Goal: Transaction & Acquisition: Purchase product/service

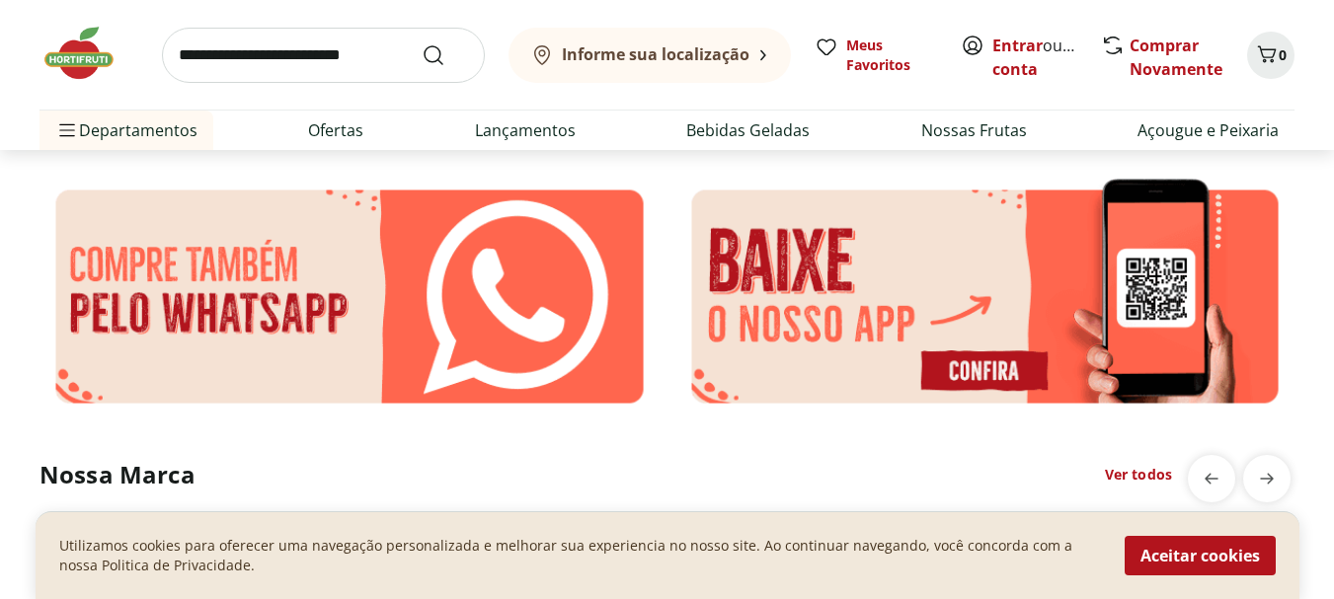
scroll to position [3259, 0]
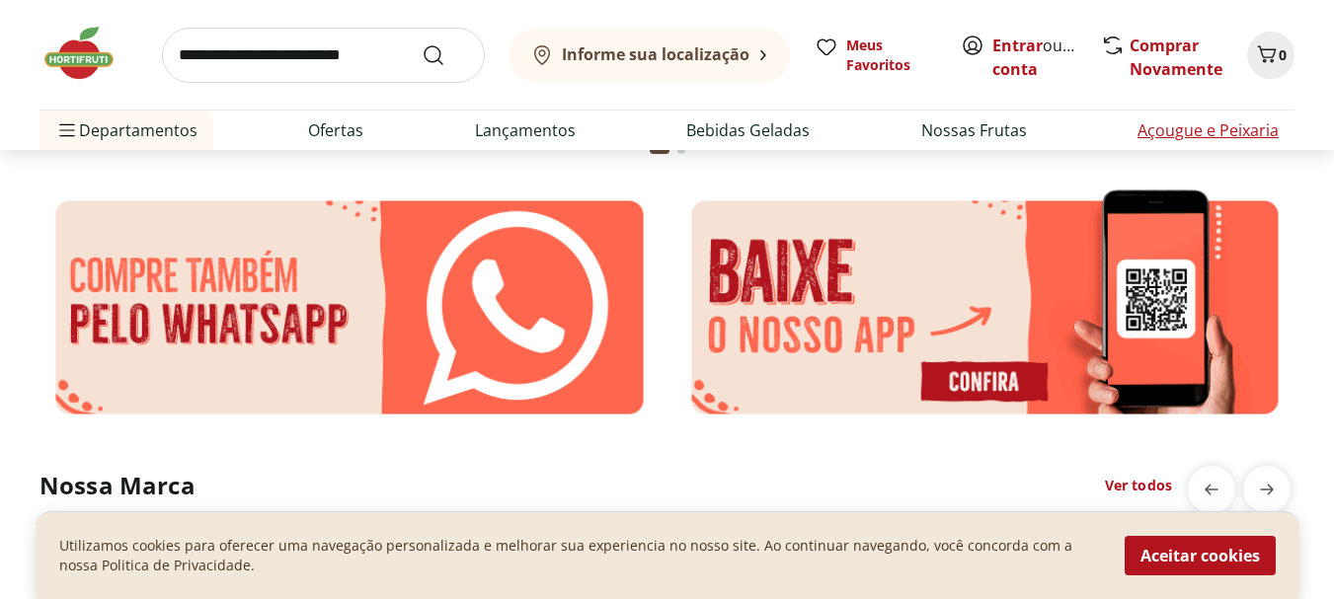
click at [959, 123] on link "Açougue e Peixaria" at bounding box center [1208, 130] width 141 height 24
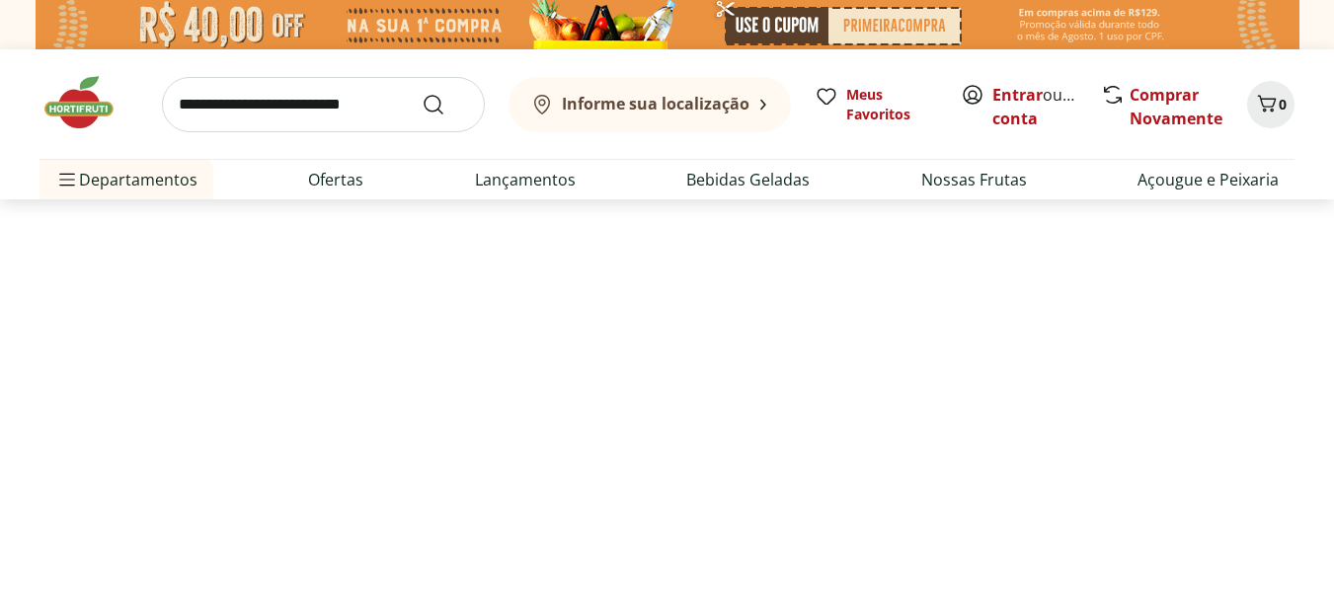
select select "**********"
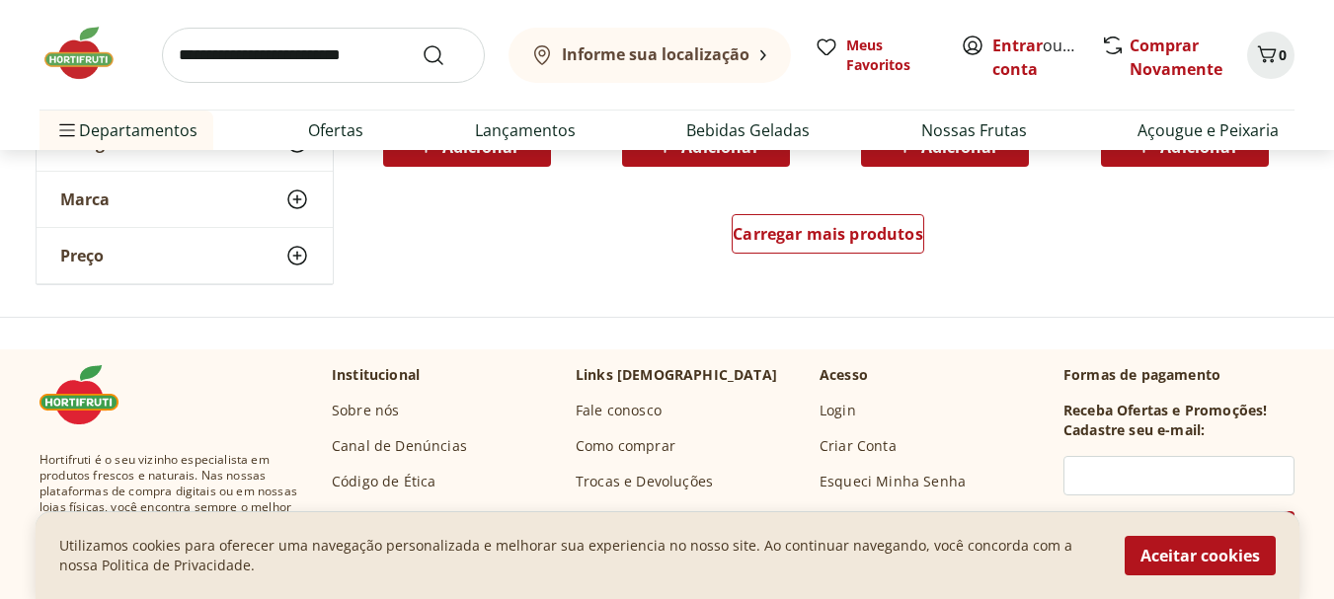
scroll to position [1457, 0]
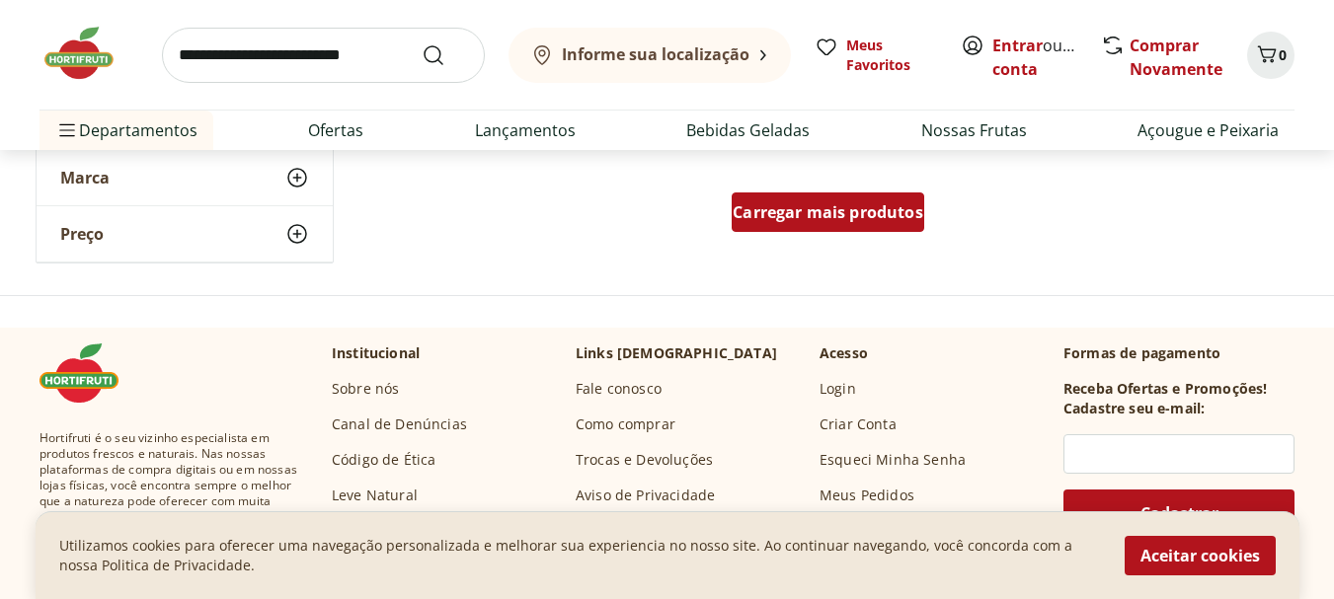
click at [832, 212] on span "Carregar mais produtos" at bounding box center [828, 212] width 191 height 16
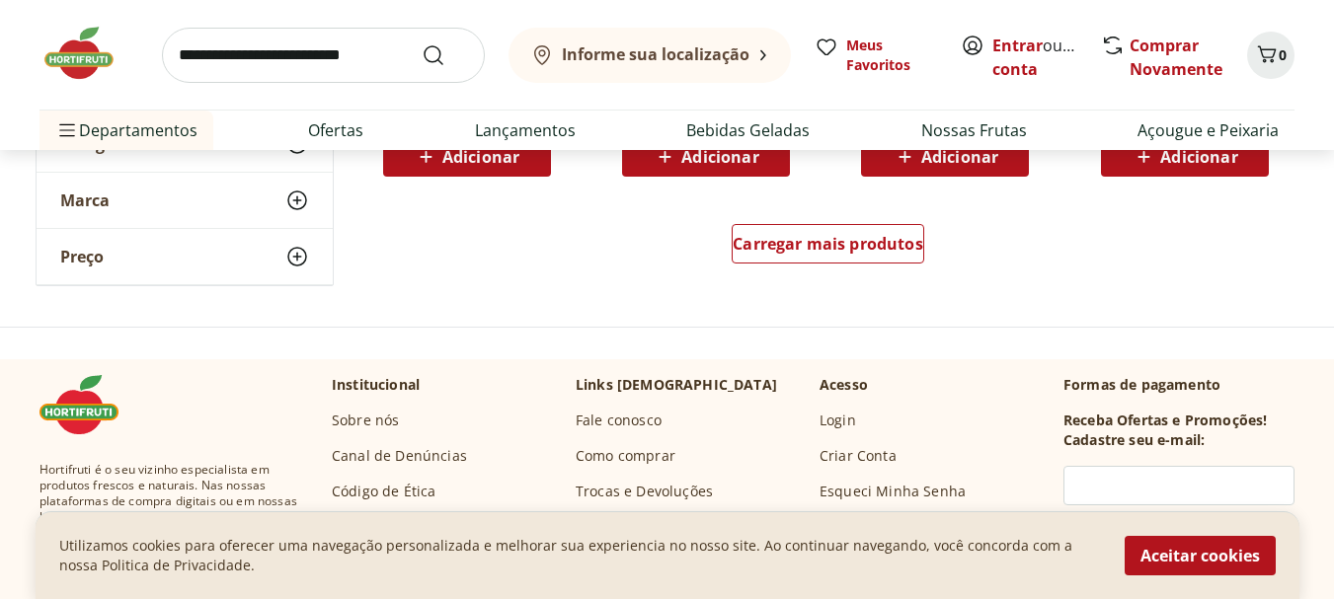
scroll to position [2691, 0]
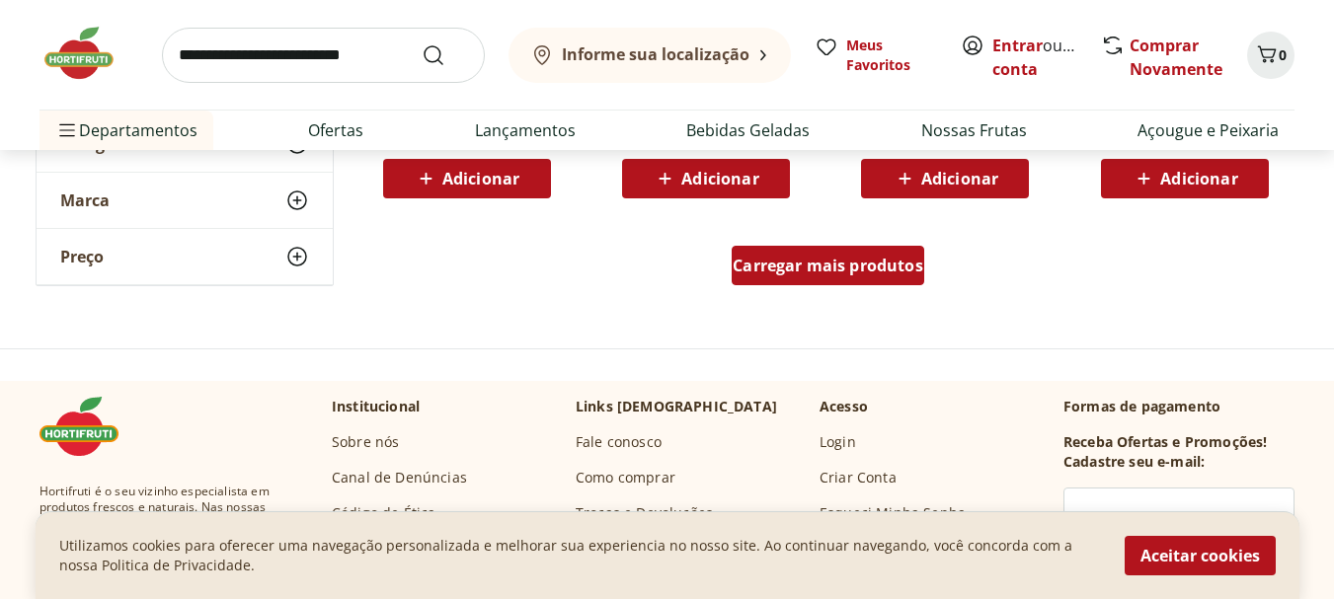
click at [801, 258] on span "Carregar mais produtos" at bounding box center [828, 266] width 191 height 16
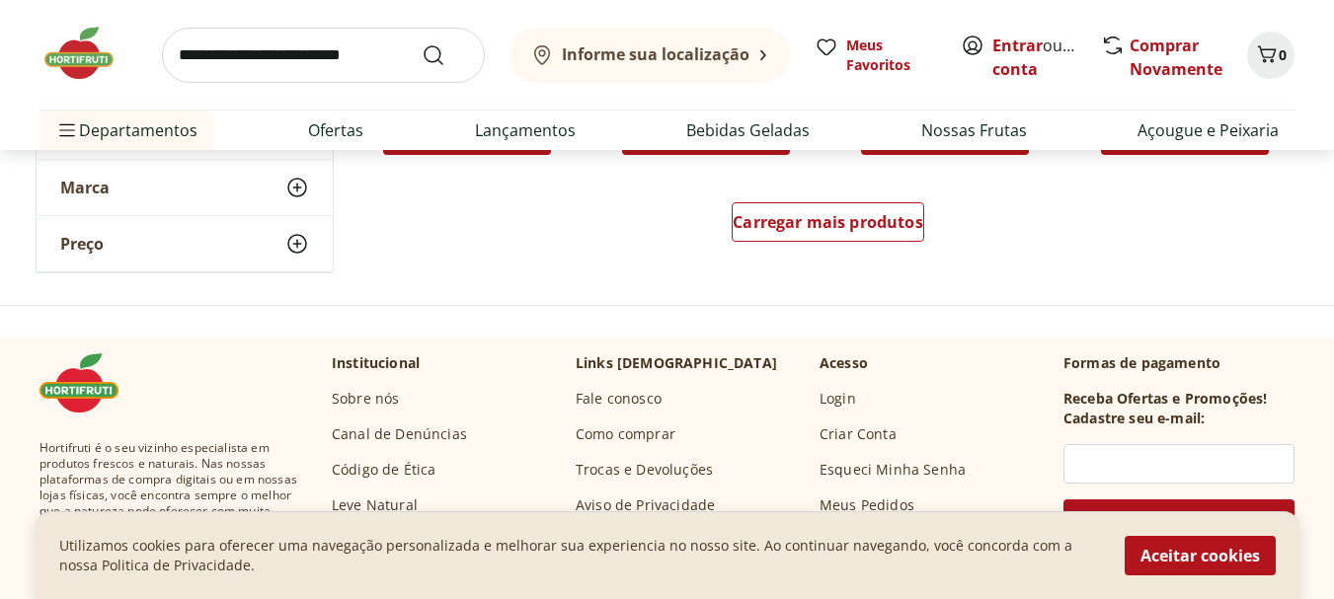
scroll to position [4073, 0]
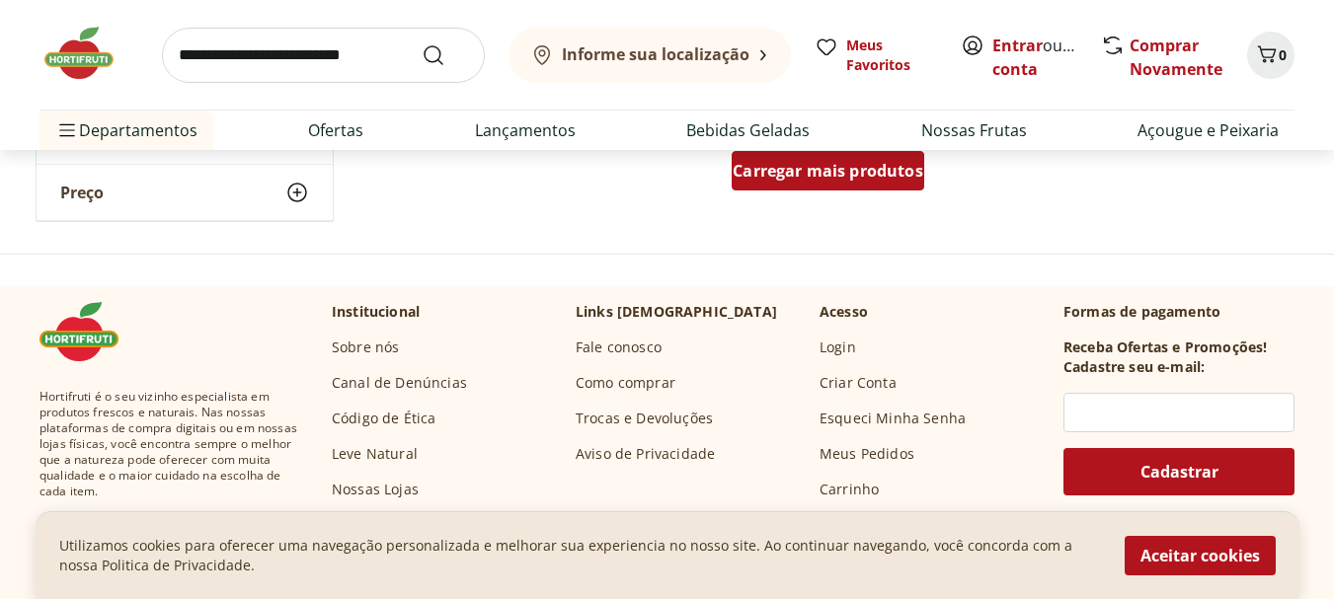
click at [757, 163] on span "Carregar mais produtos" at bounding box center [828, 171] width 191 height 16
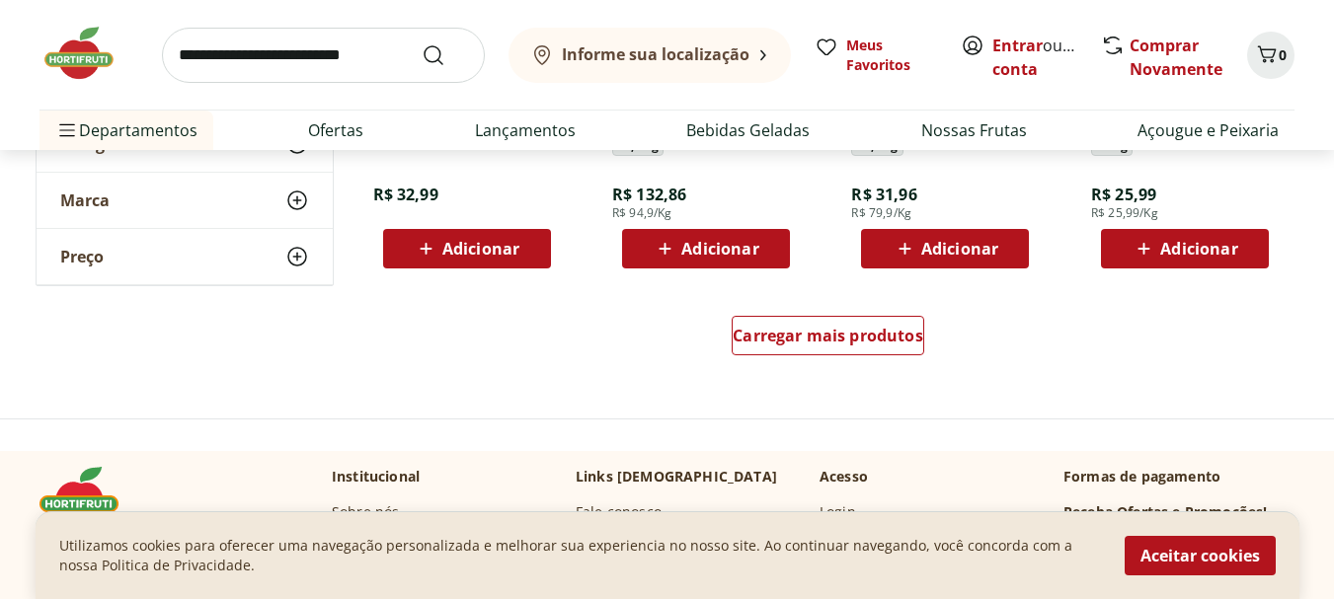
scroll to position [5209, 0]
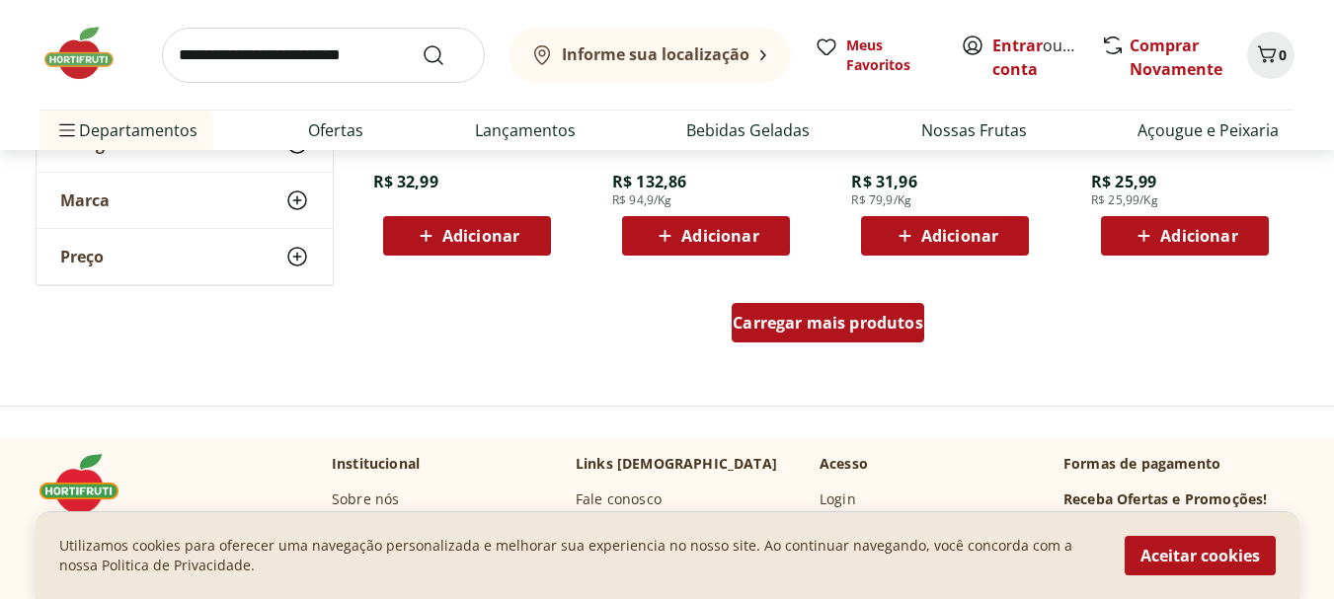
click at [781, 317] on span "Carregar mais produtos" at bounding box center [828, 323] width 191 height 16
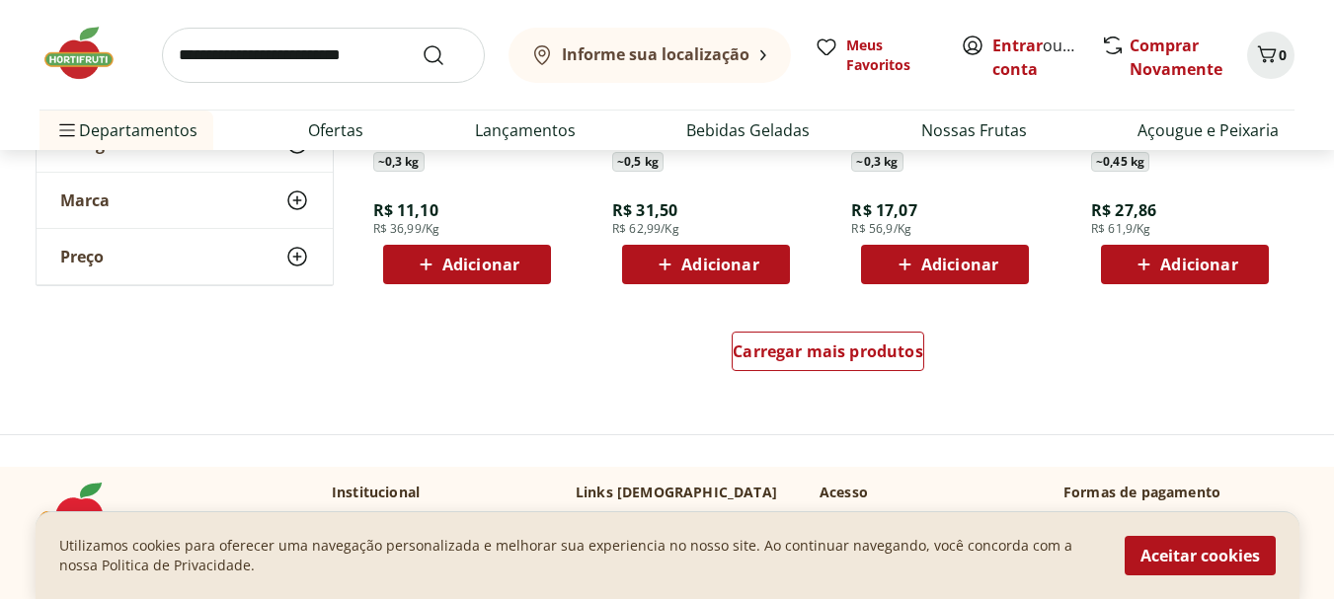
scroll to position [6517, 0]
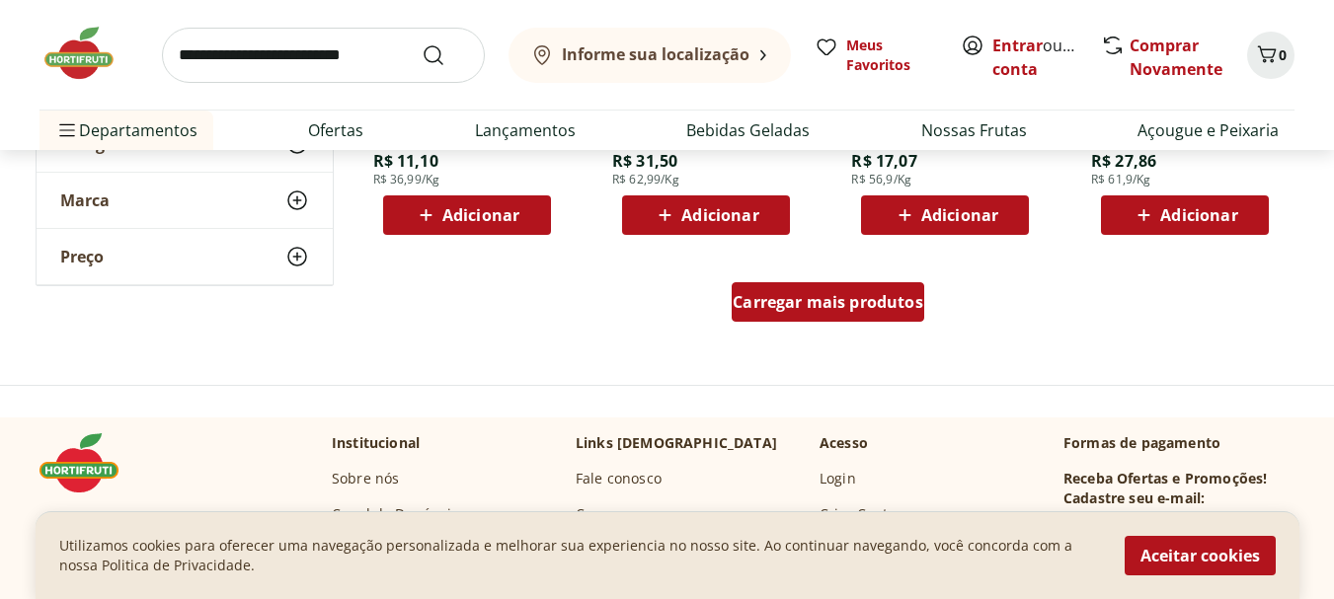
click at [761, 302] on span "Carregar mais produtos" at bounding box center [828, 302] width 191 height 16
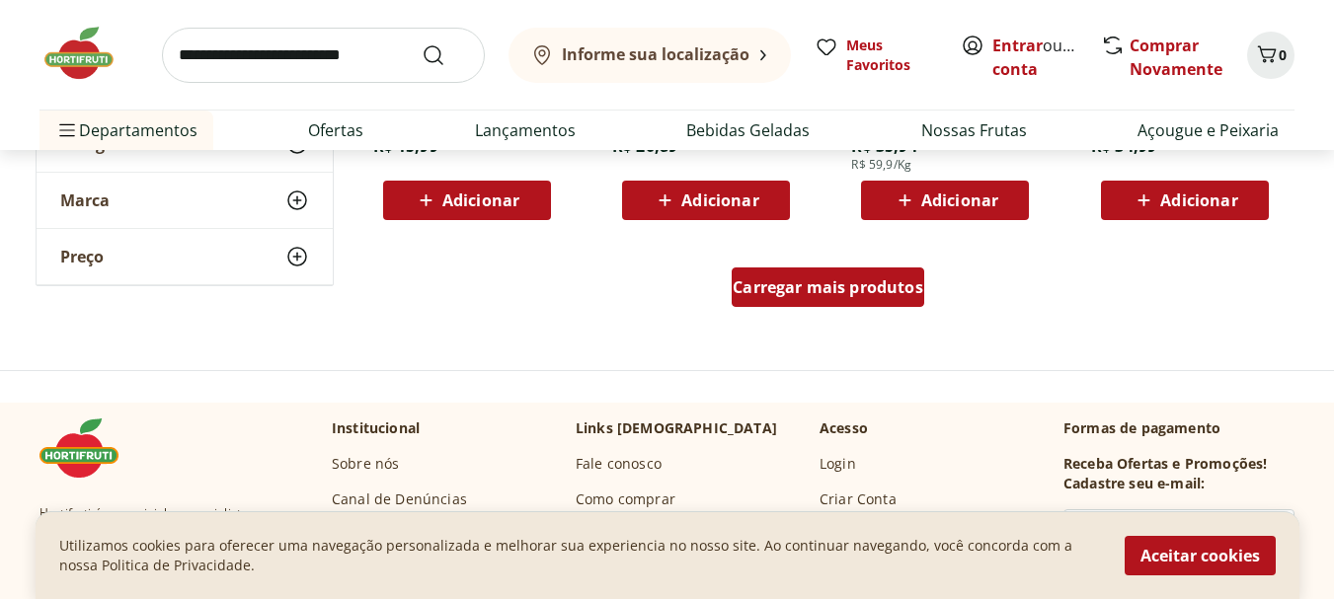
scroll to position [7826, 0]
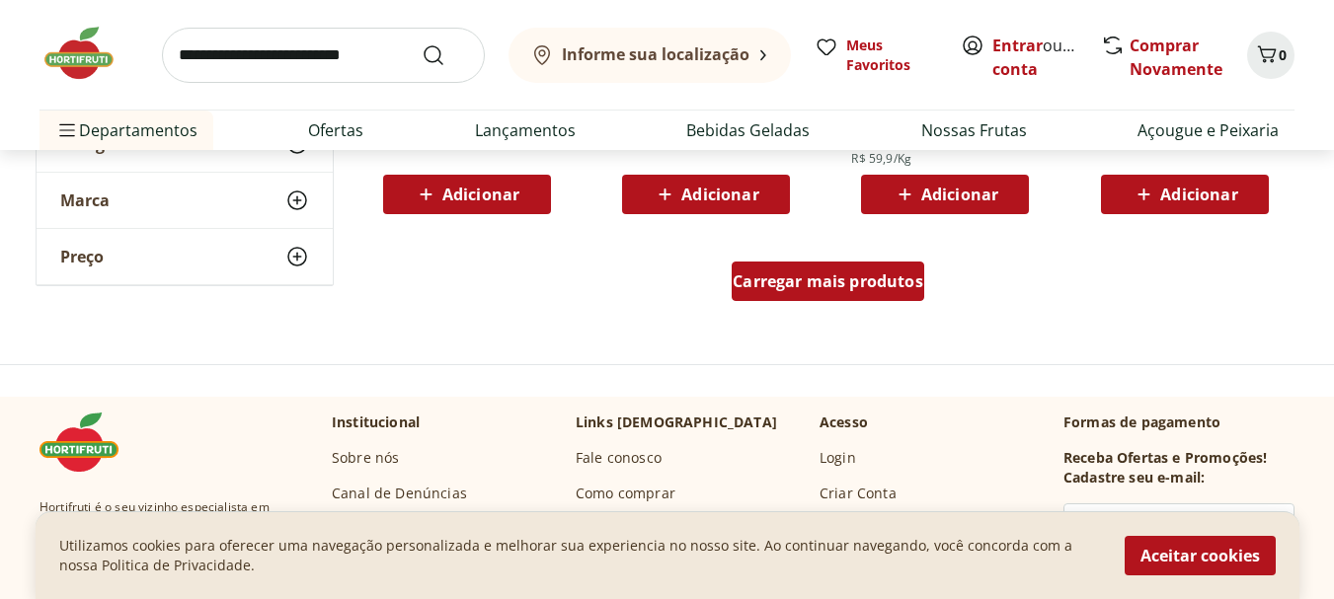
click at [765, 279] on span "Carregar mais produtos" at bounding box center [828, 282] width 191 height 16
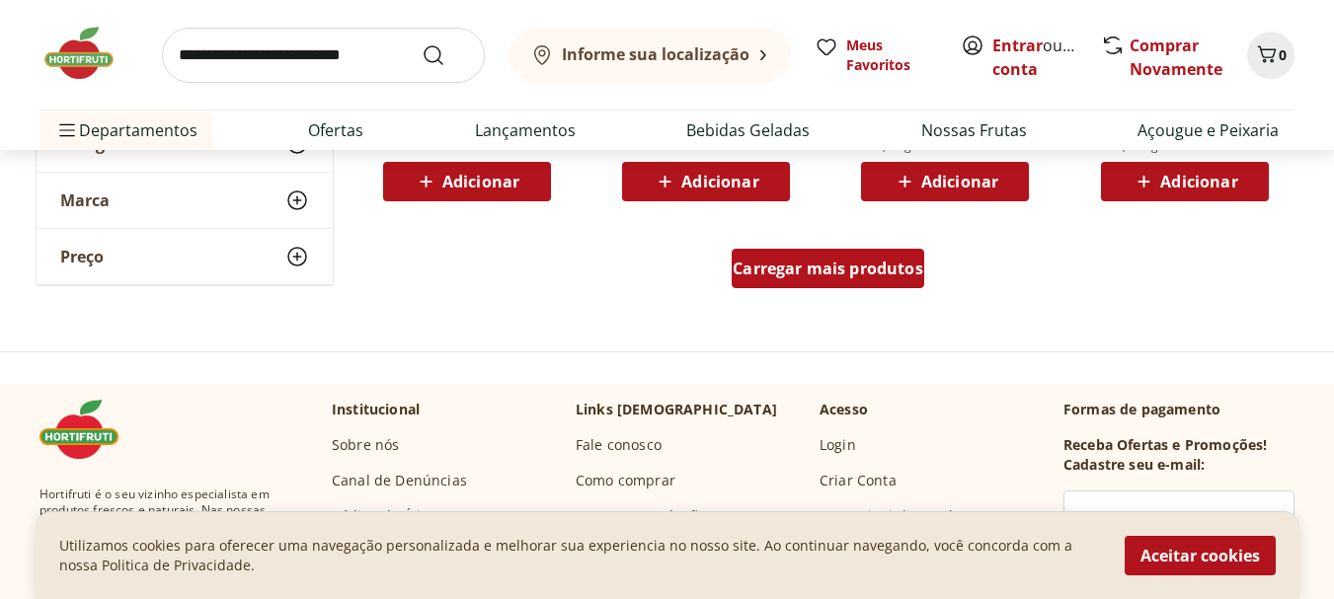
scroll to position [9134, 0]
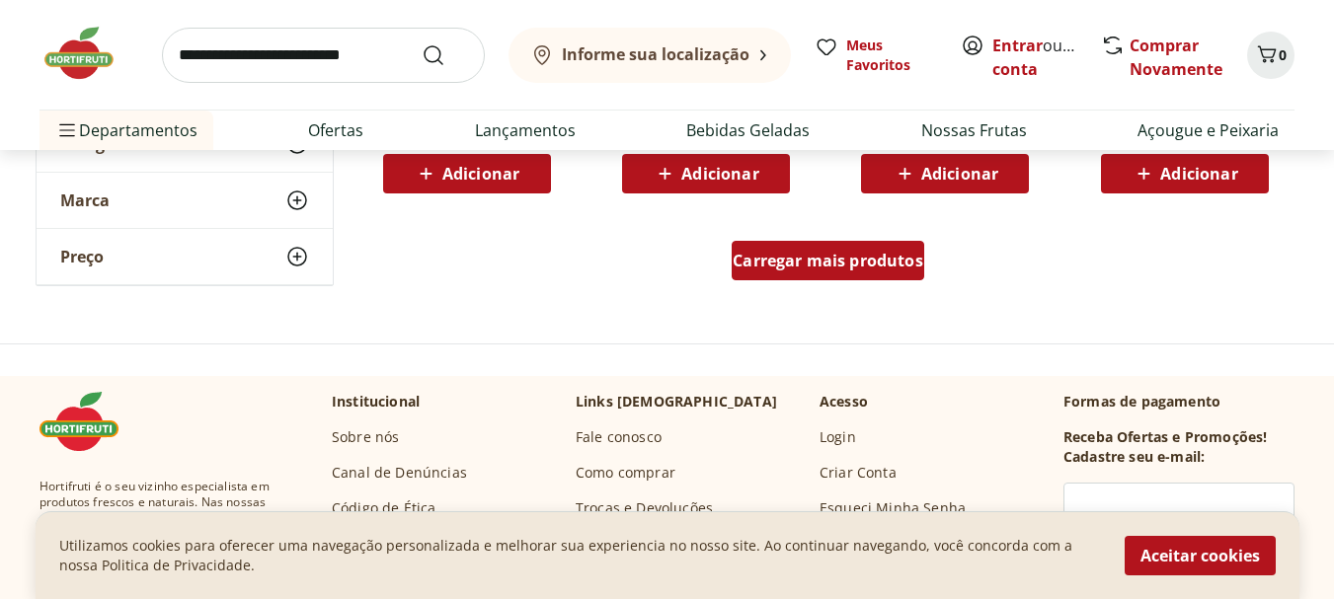
click at [764, 256] on span "Carregar mais produtos" at bounding box center [828, 261] width 191 height 16
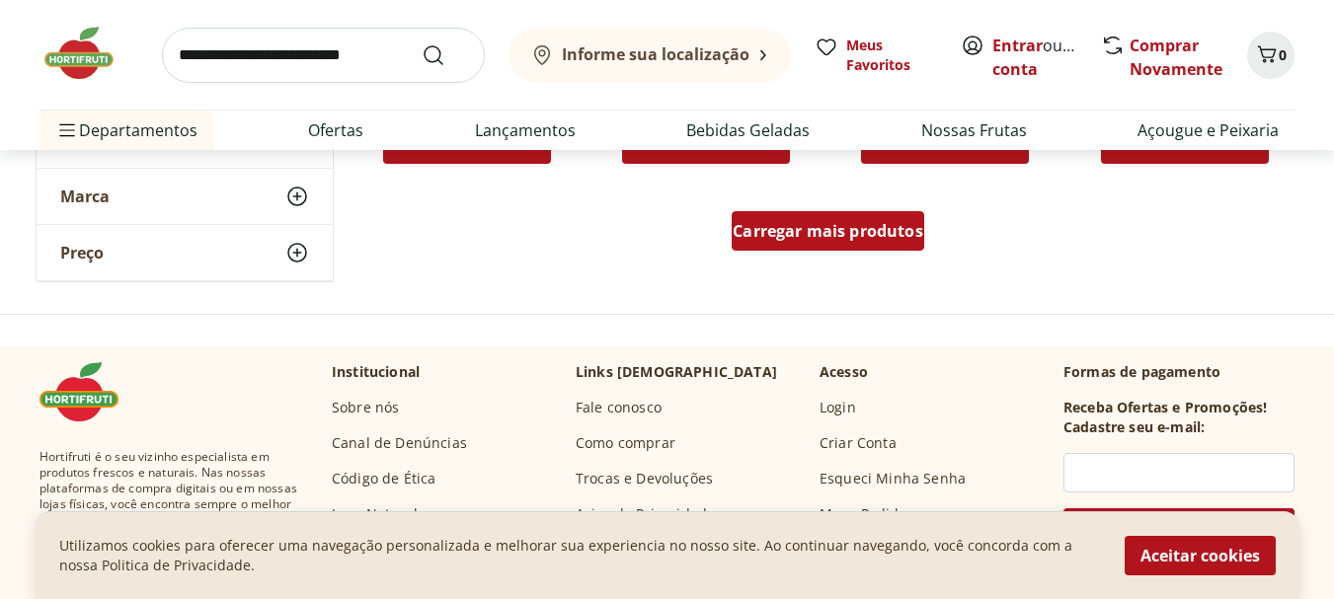
scroll to position [10467, 0]
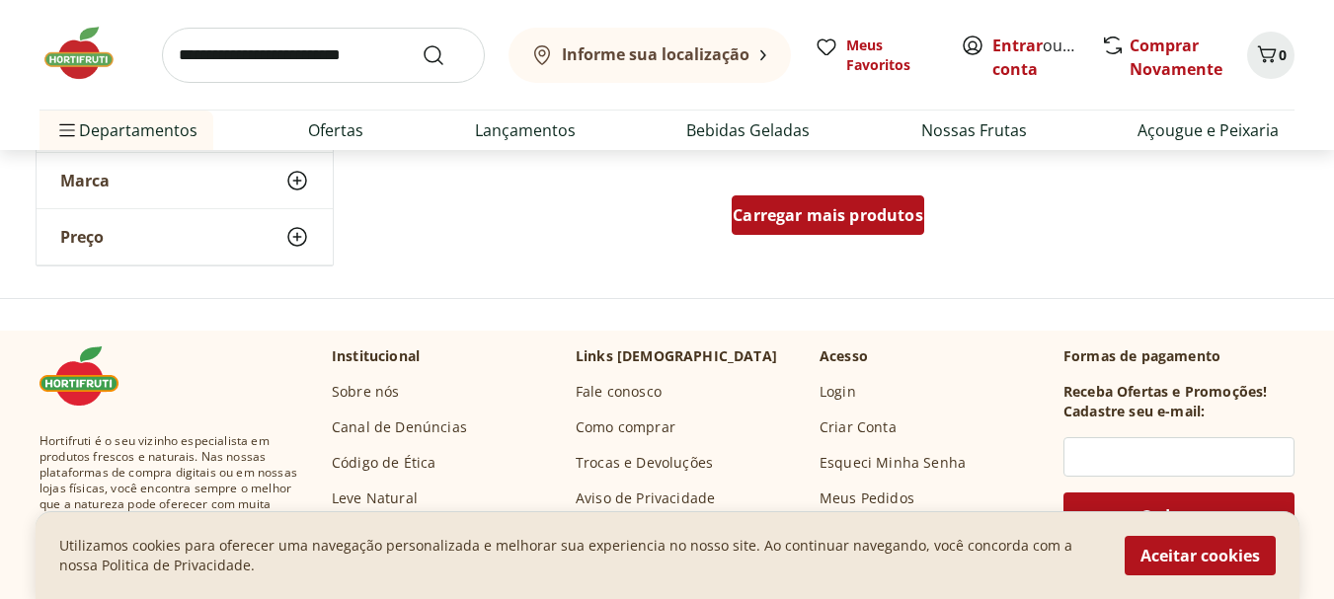
click at [769, 207] on span "Carregar mais produtos" at bounding box center [828, 215] width 191 height 16
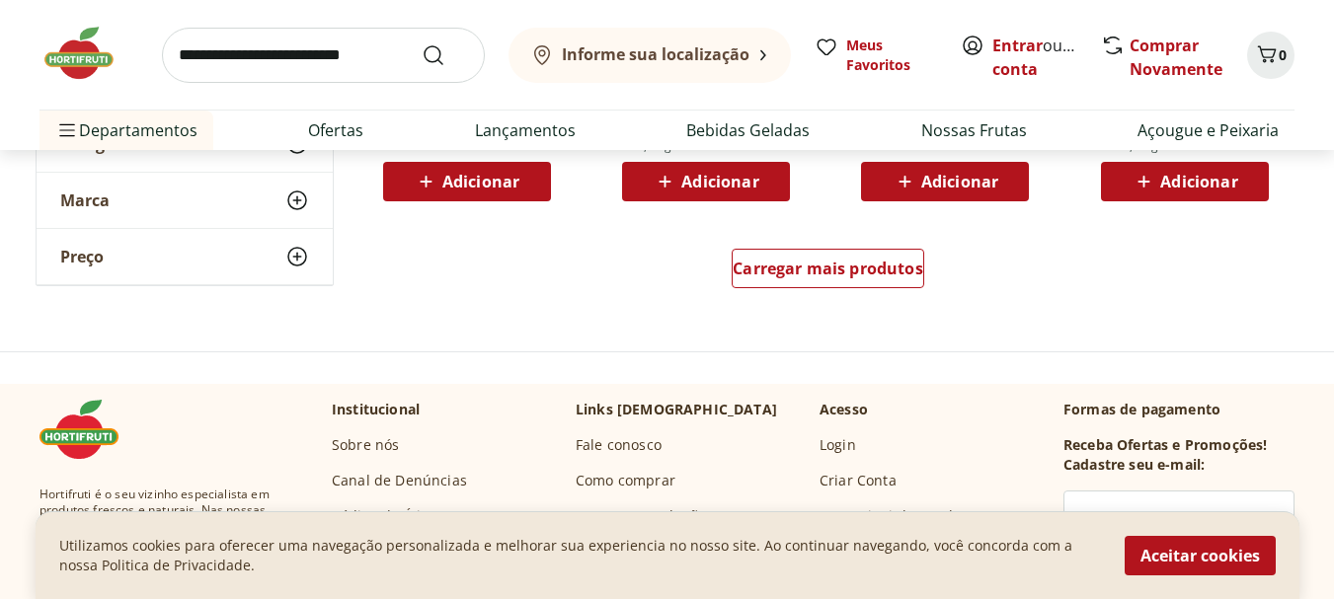
scroll to position [11677, 0]
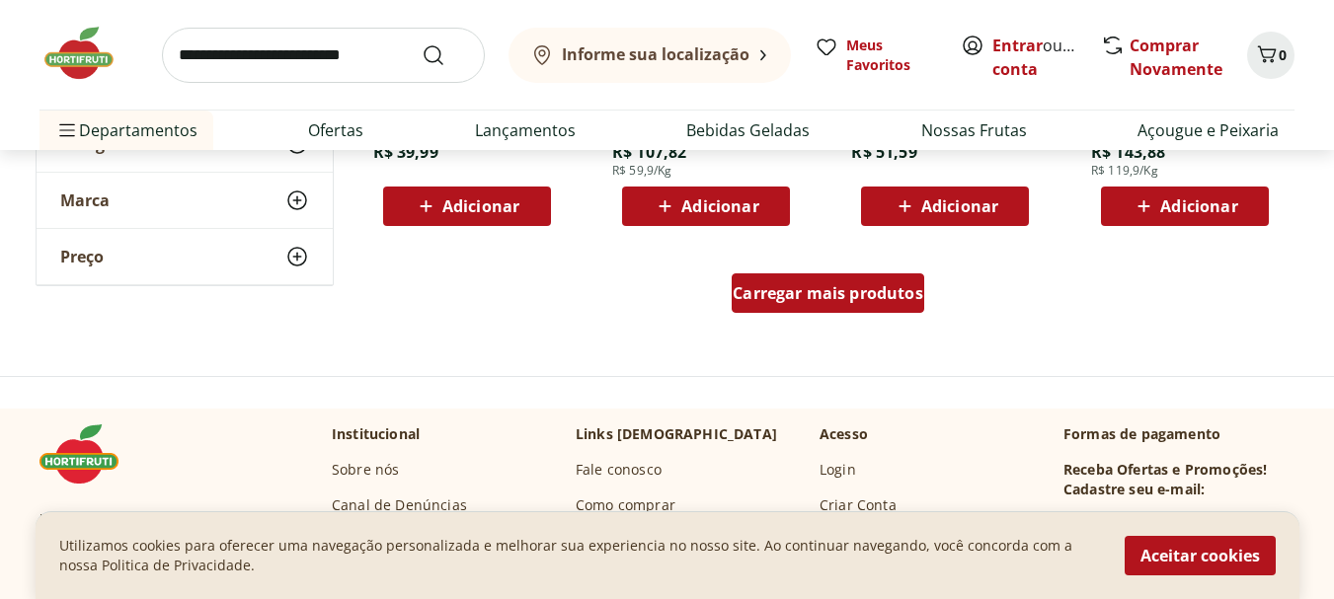
click at [749, 290] on span "Carregar mais produtos" at bounding box center [828, 293] width 191 height 16
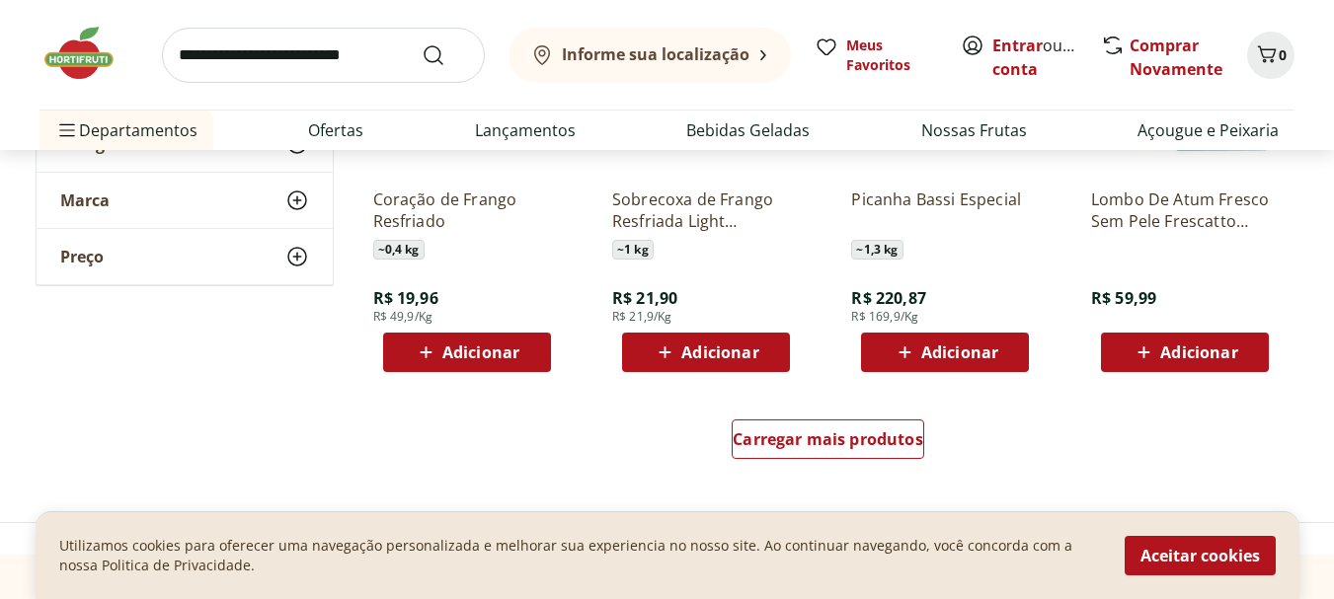
scroll to position [12837, 0]
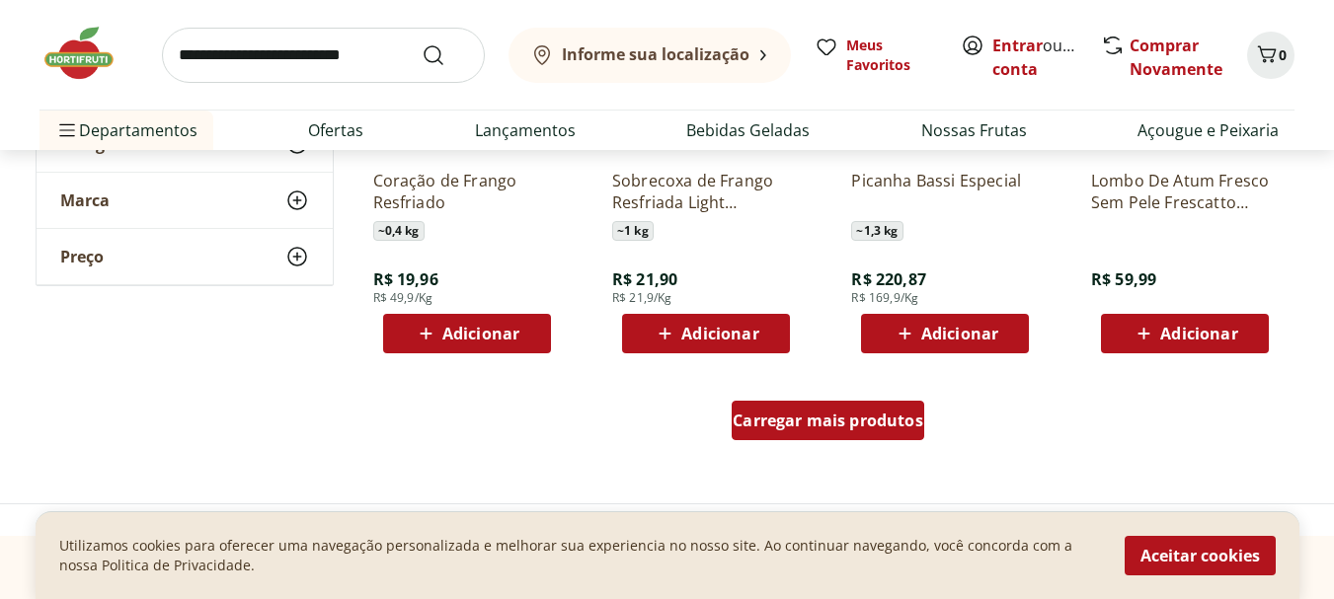
click at [794, 413] on span "Carregar mais produtos" at bounding box center [828, 421] width 191 height 16
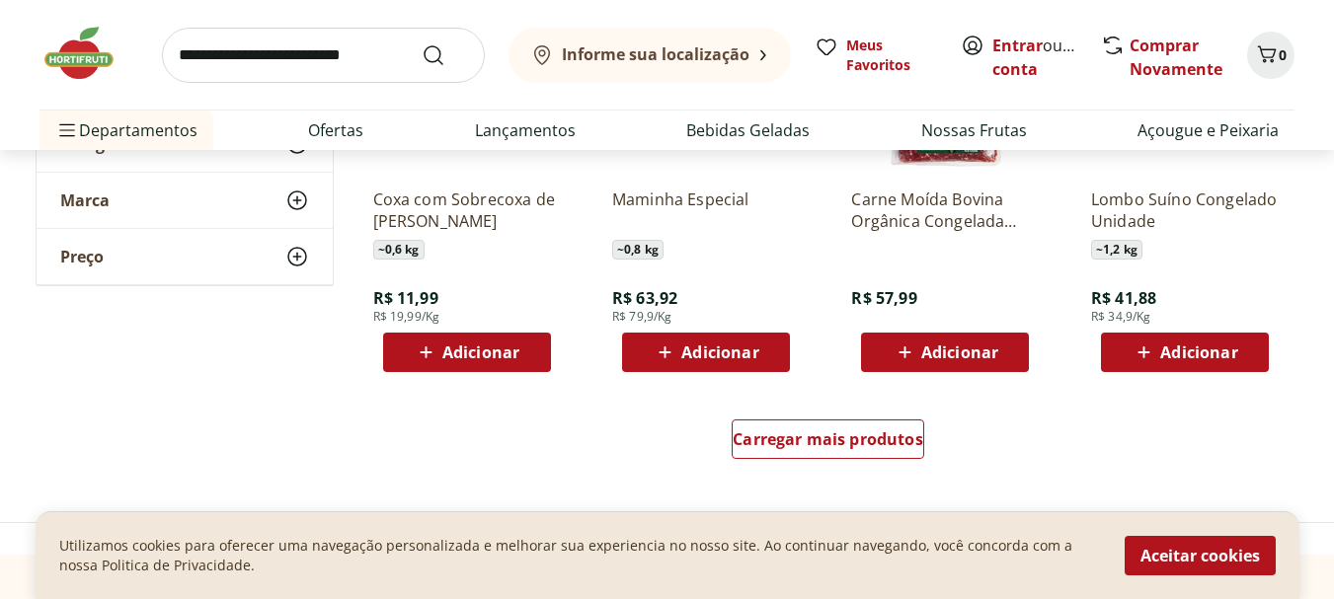
scroll to position [14121, 0]
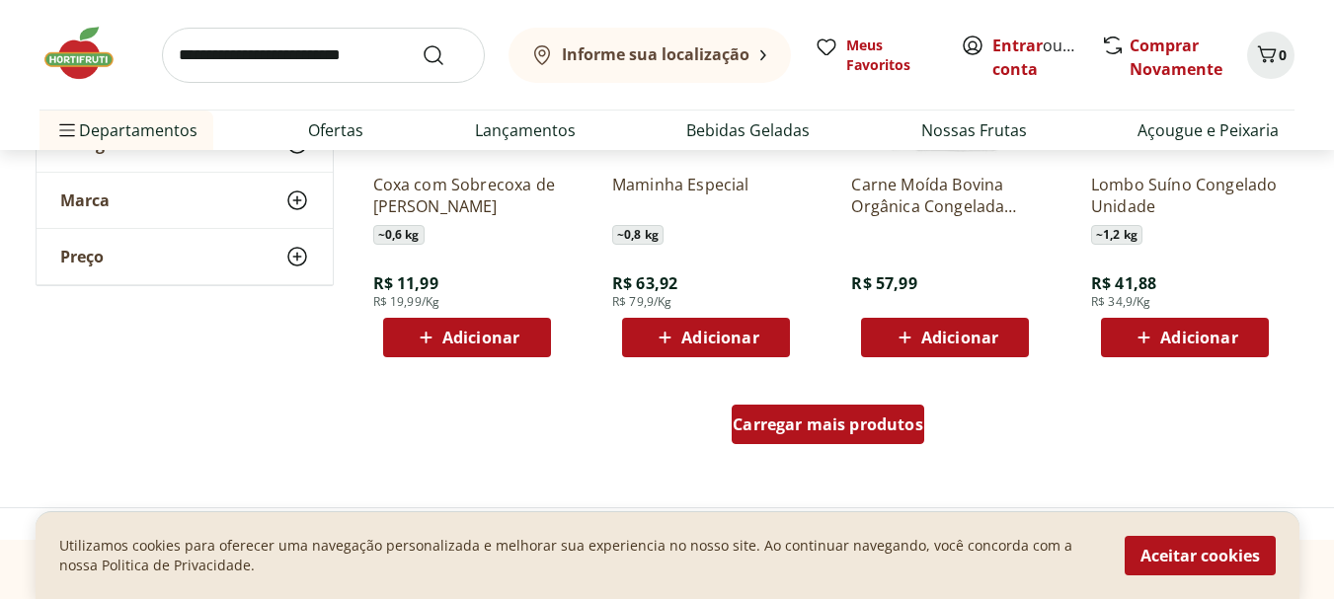
click at [779, 417] on span "Carregar mais produtos" at bounding box center [828, 425] width 191 height 16
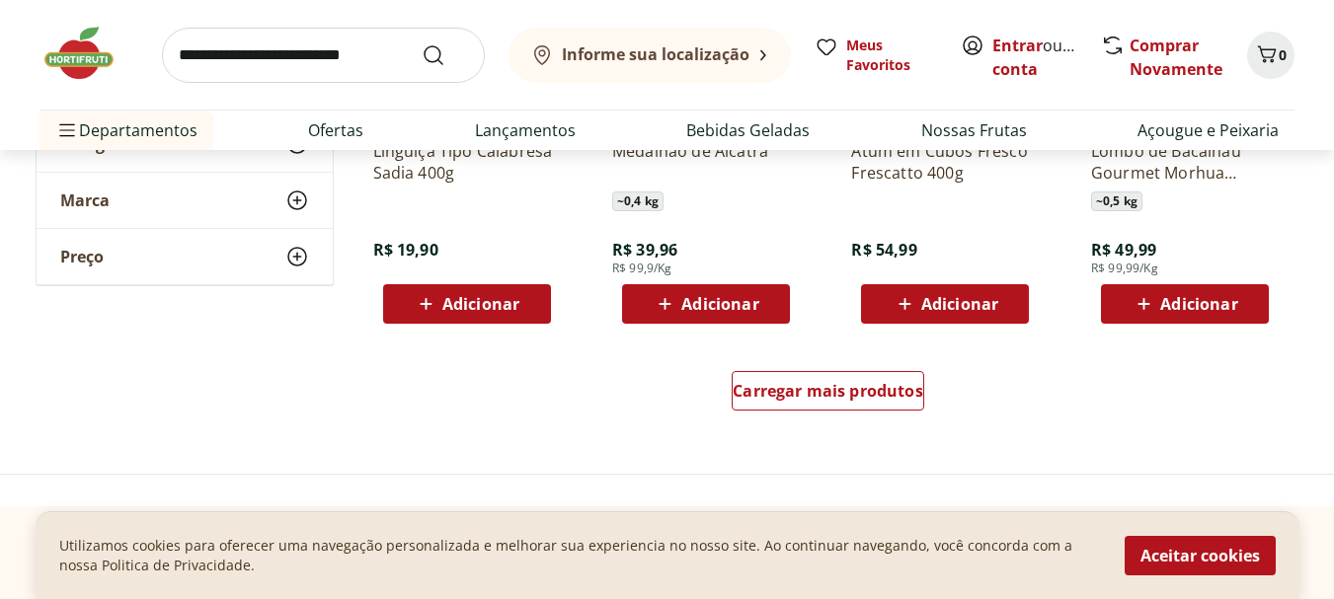
scroll to position [15454, 0]
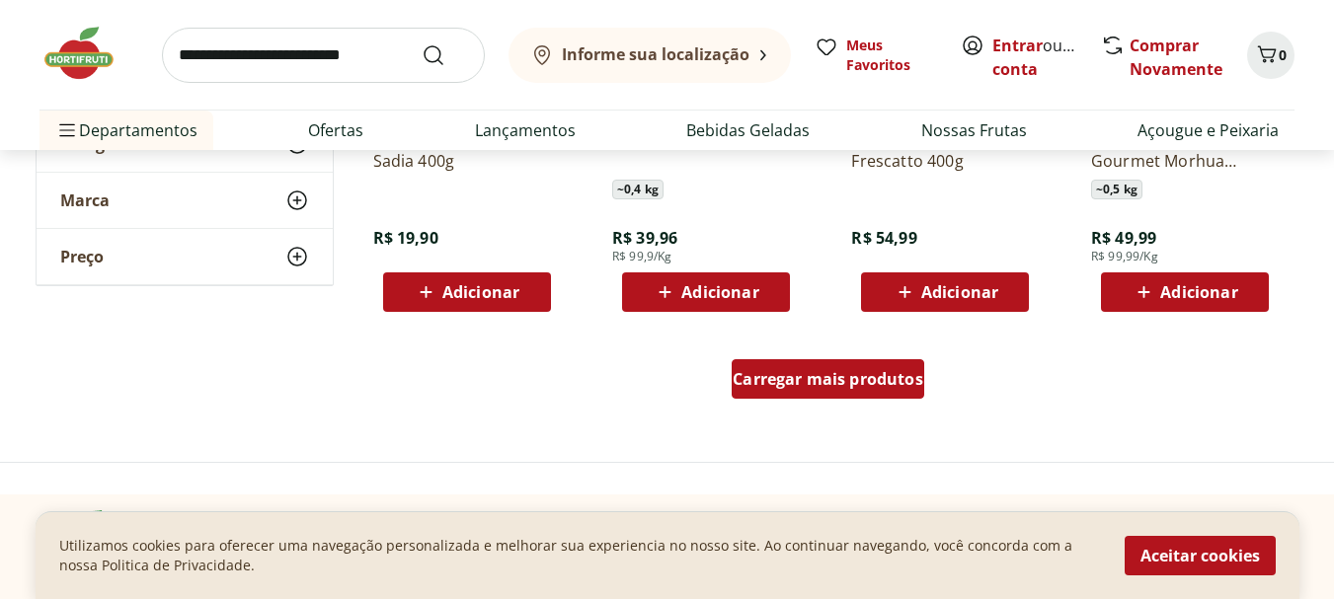
click at [761, 373] on span "Carregar mais produtos" at bounding box center [828, 379] width 191 height 16
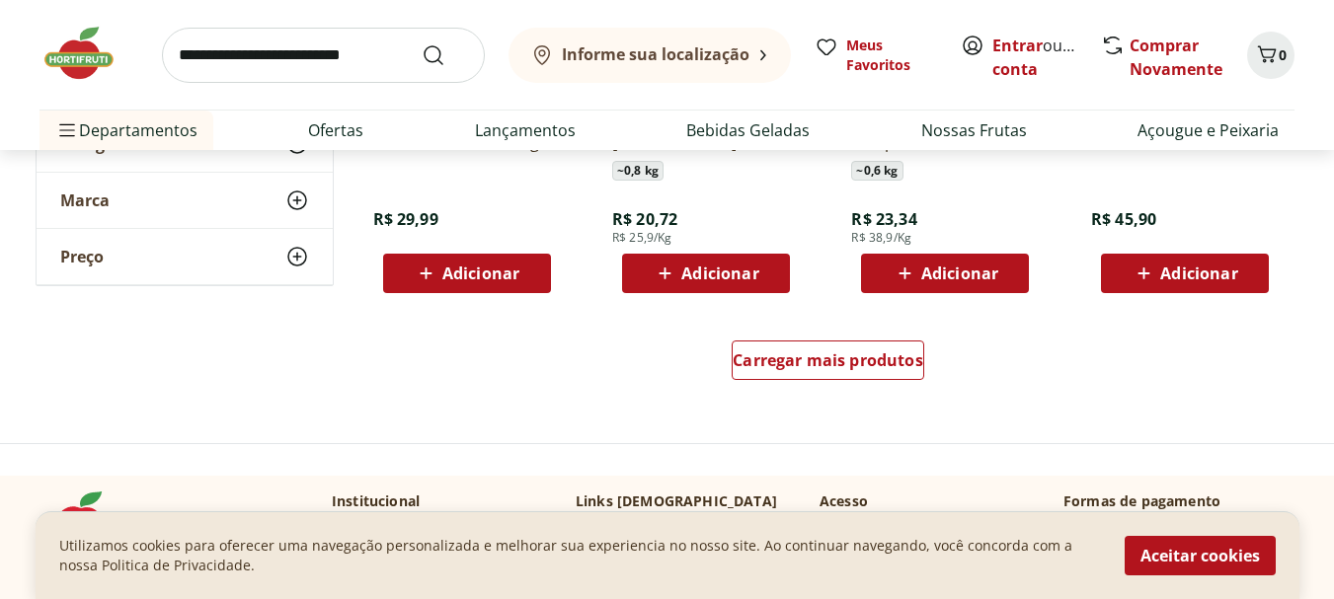
scroll to position [16762, 0]
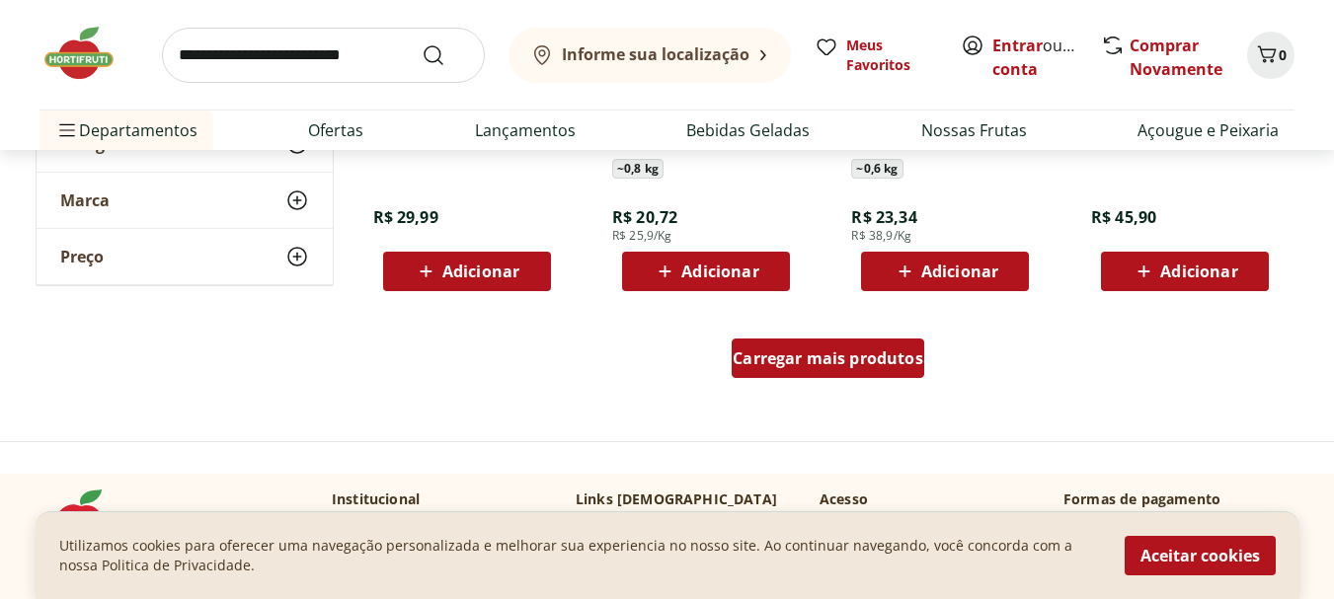
click at [756, 354] on span "Carregar mais produtos" at bounding box center [828, 359] width 191 height 16
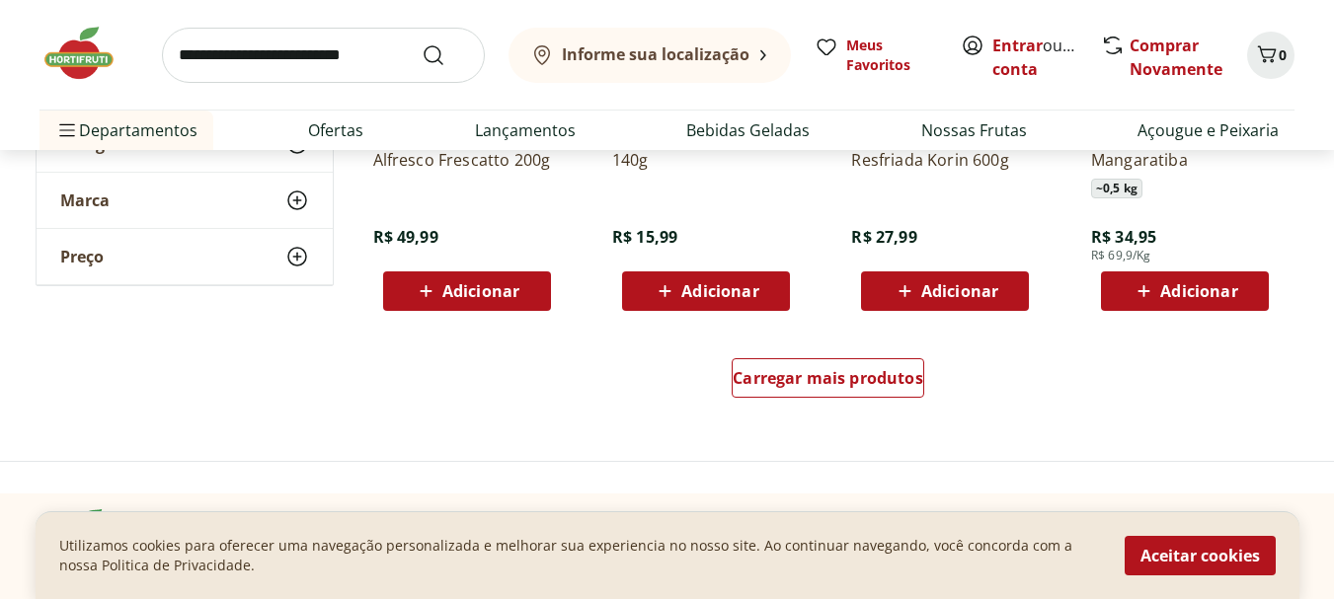
scroll to position [18046, 0]
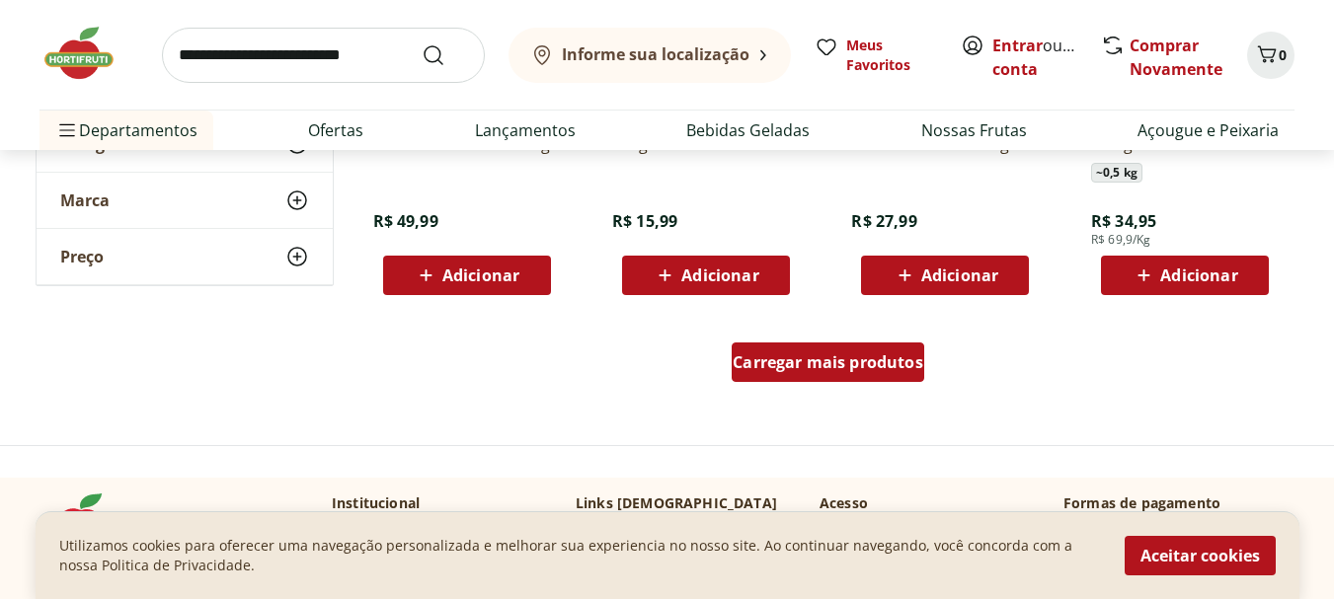
click at [746, 357] on span "Carregar mais produtos" at bounding box center [828, 362] width 191 height 16
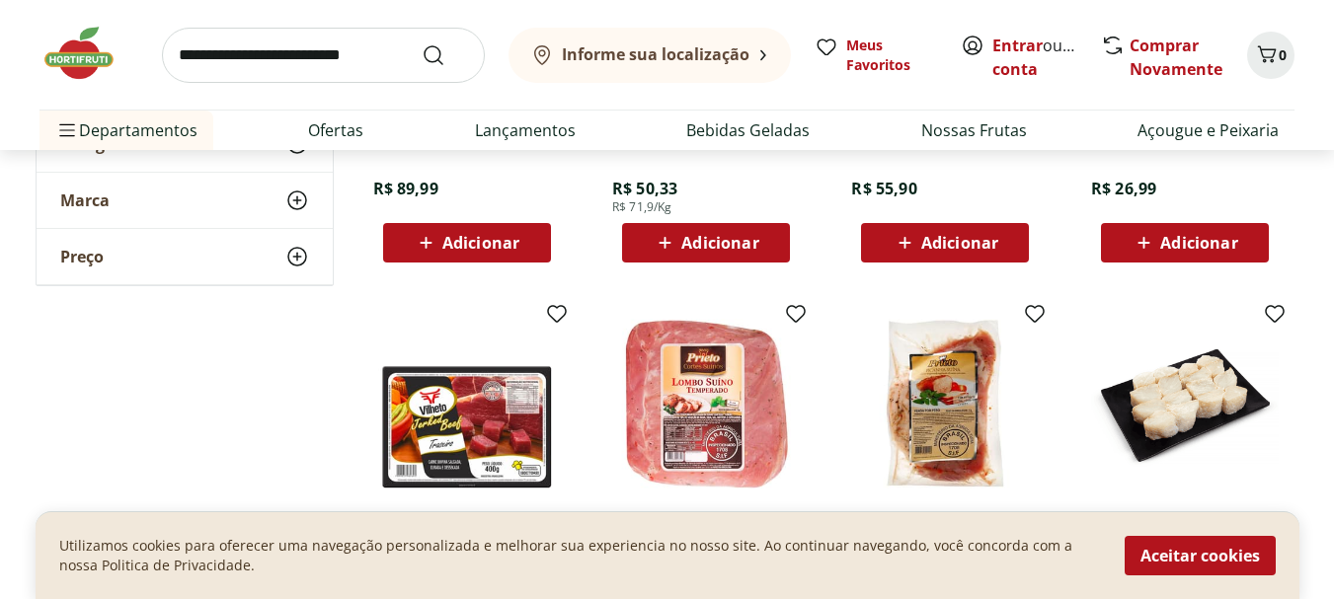
scroll to position [18935, 0]
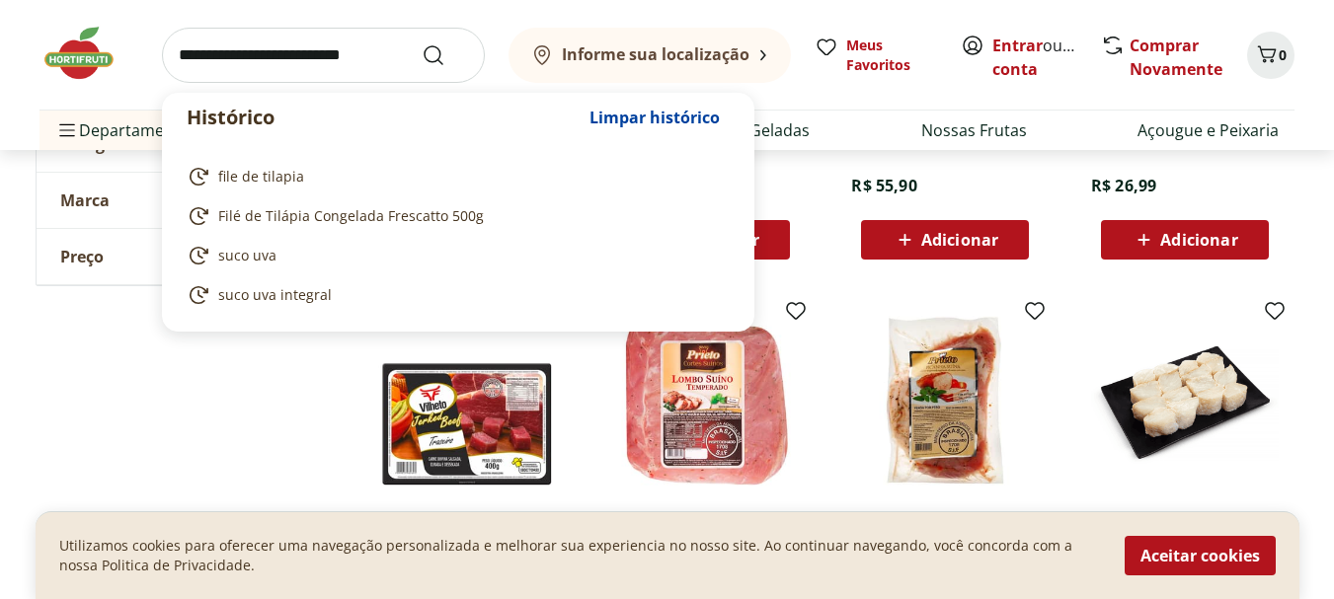
click at [327, 50] on input "search" at bounding box center [323, 55] width 323 height 55
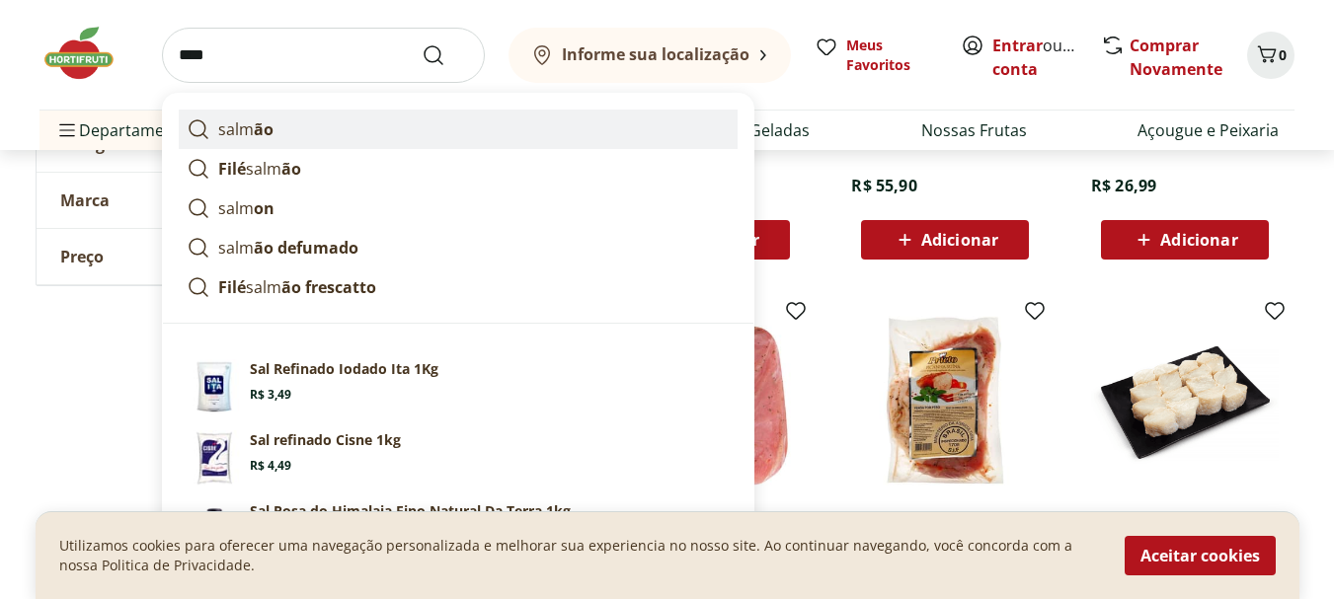
click at [251, 126] on p "salm ão" at bounding box center [245, 130] width 55 height 24
type input "******"
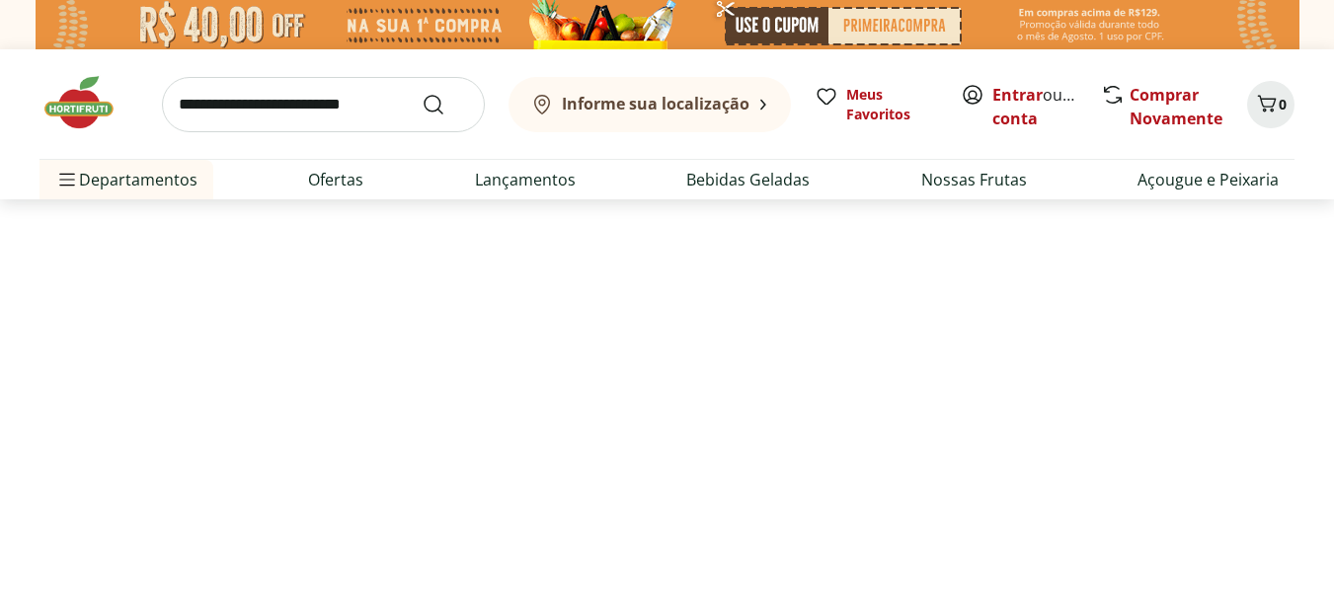
select select "**********"
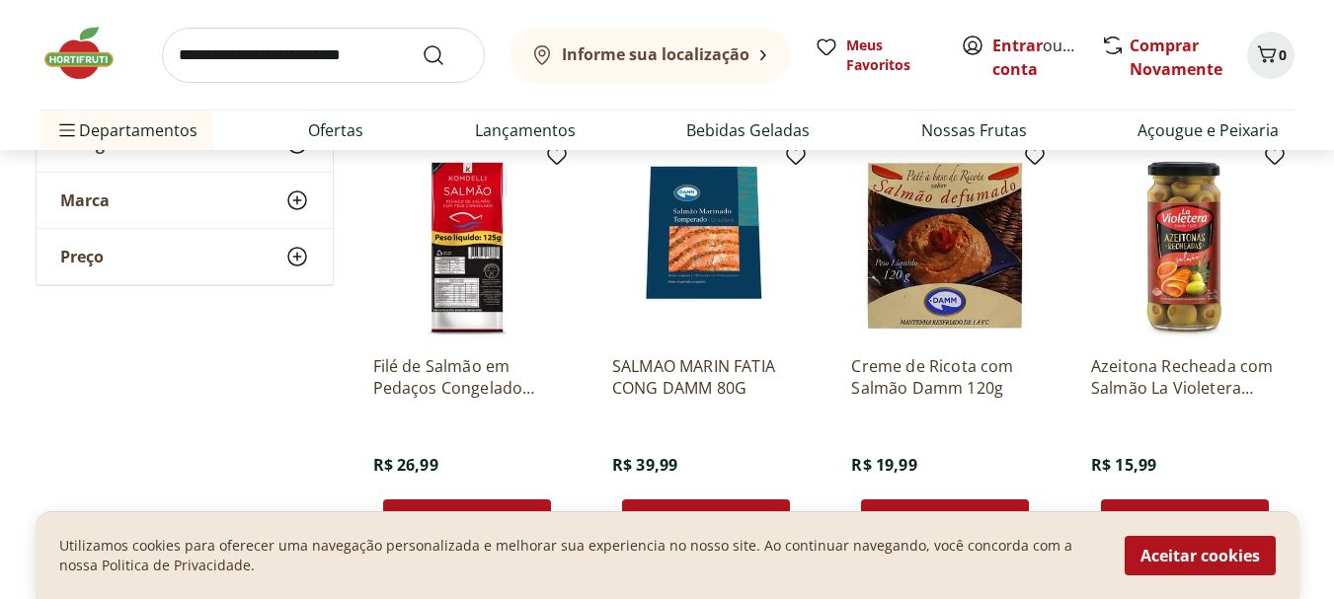
scroll to position [1111, 0]
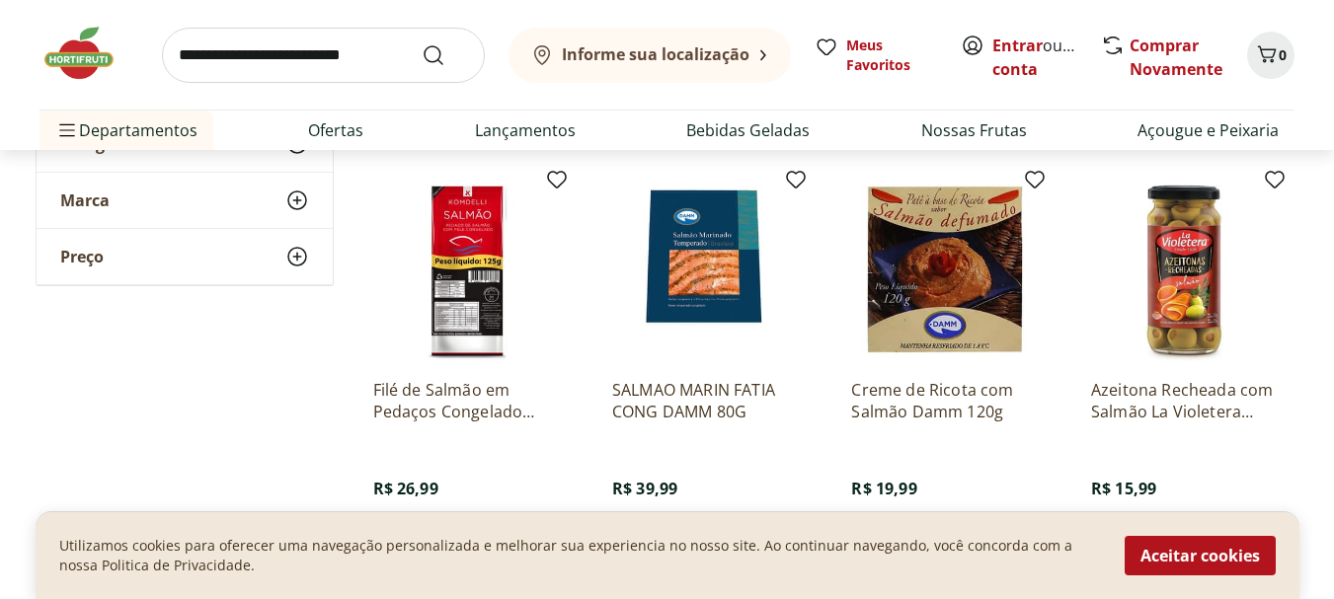
click at [463, 269] on img at bounding box center [467, 270] width 188 height 188
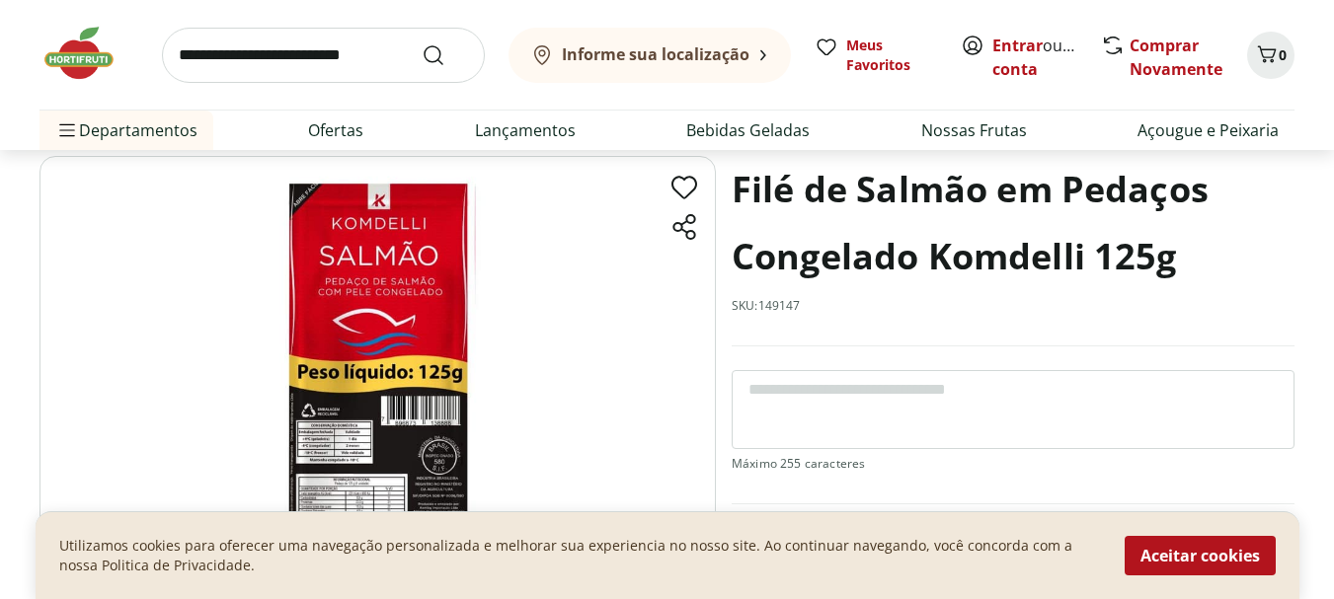
scroll to position [74, 0]
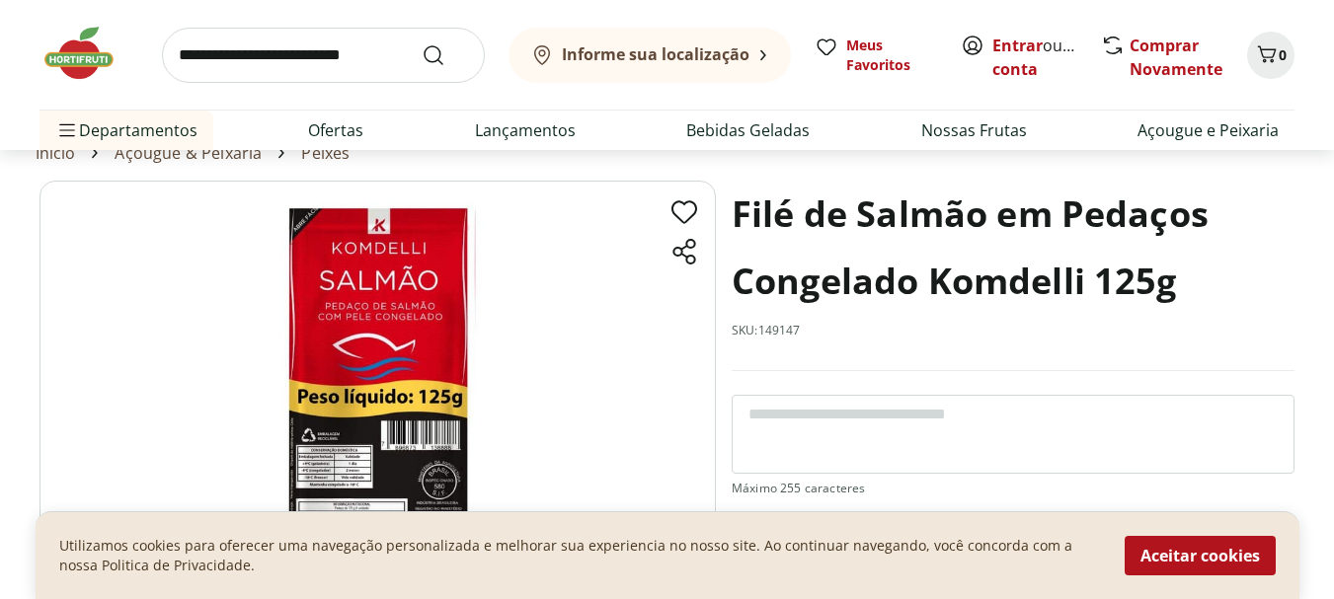
click at [409, 358] on img at bounding box center [377, 418] width 676 height 474
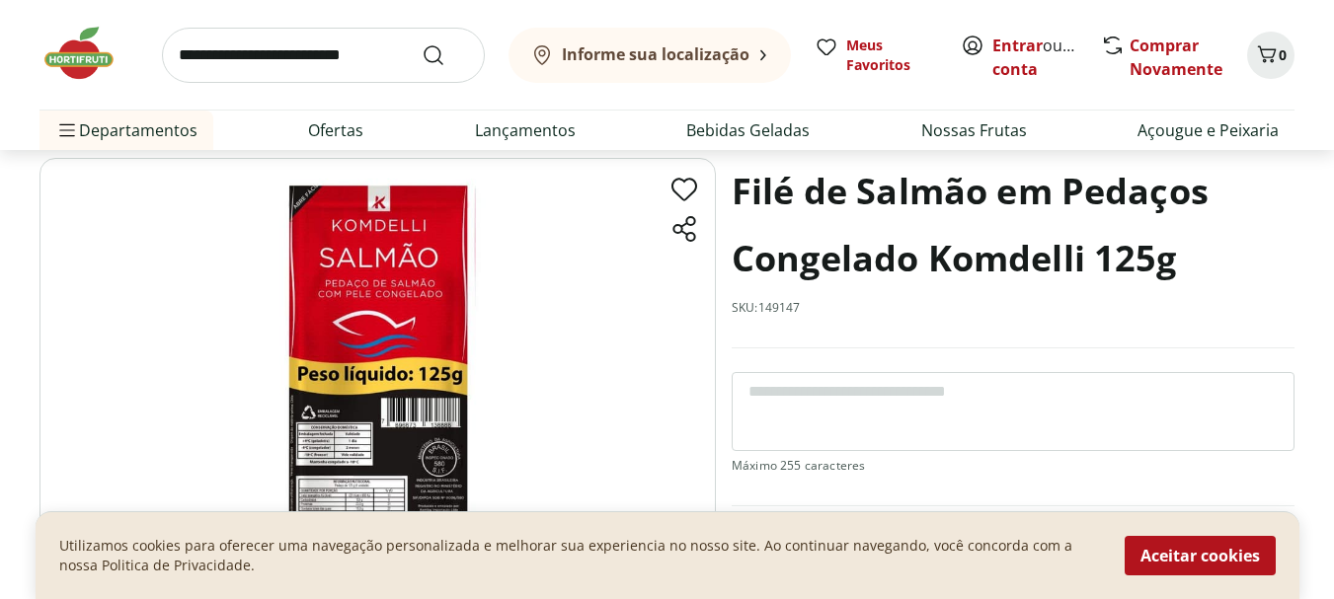
scroll to position [99, 0]
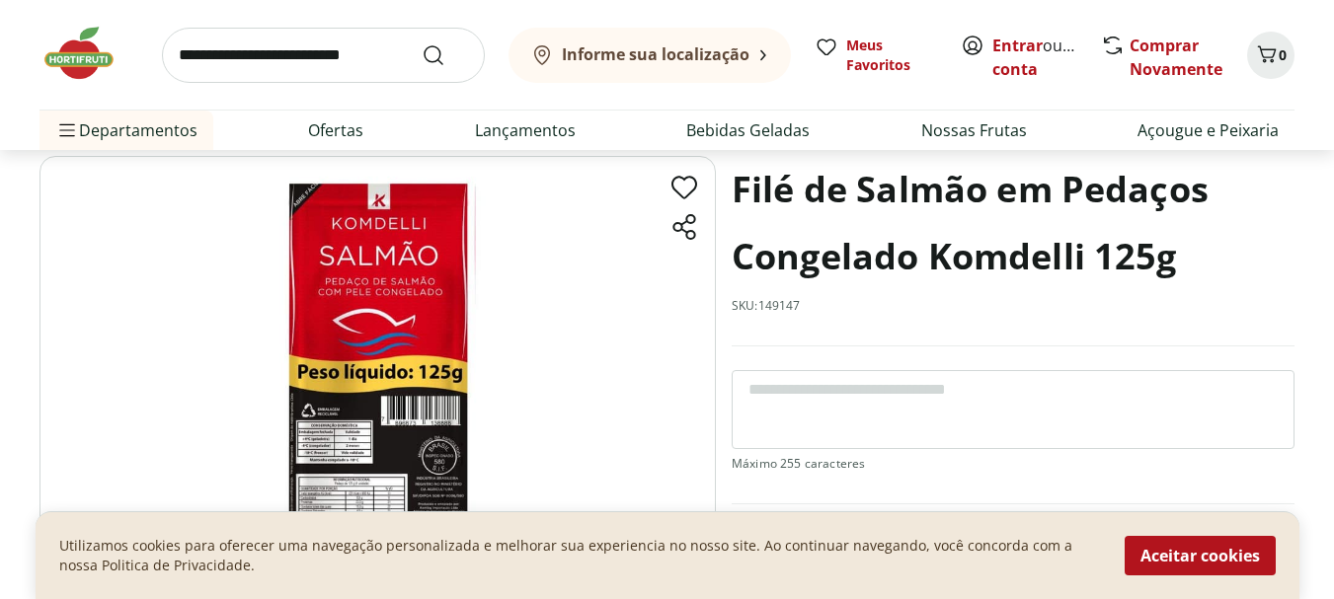
click at [681, 230] on icon at bounding box center [684, 227] width 21 height 24
click at [387, 319] on img at bounding box center [377, 393] width 676 height 474
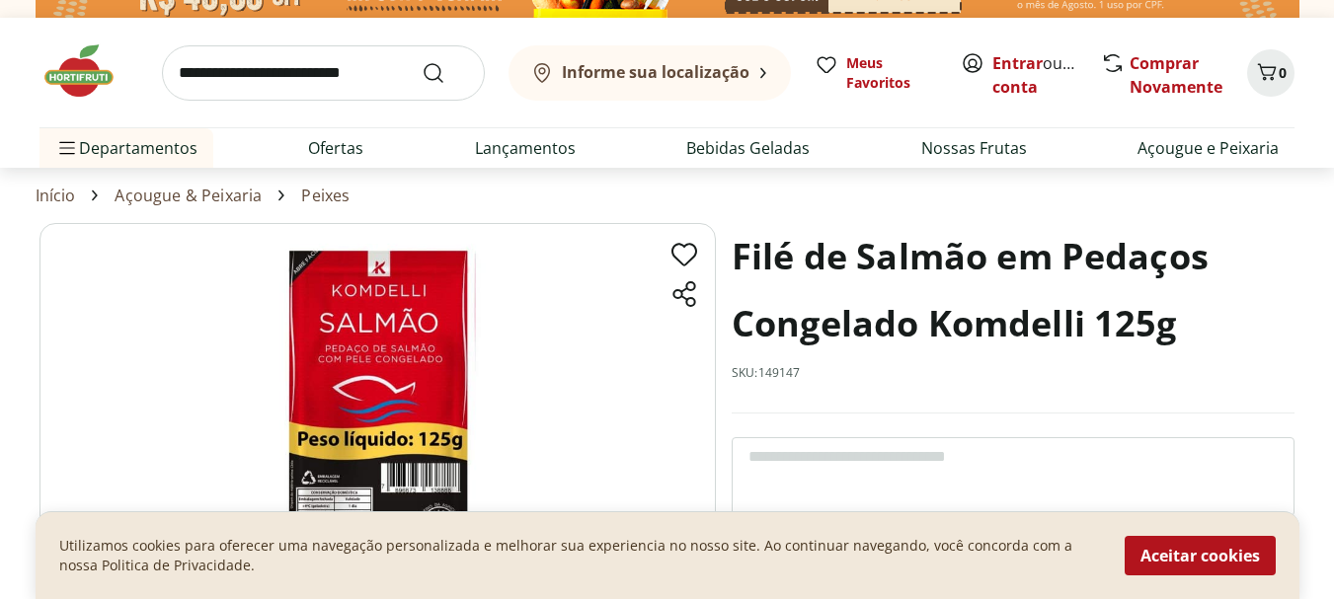
scroll to position [0, 0]
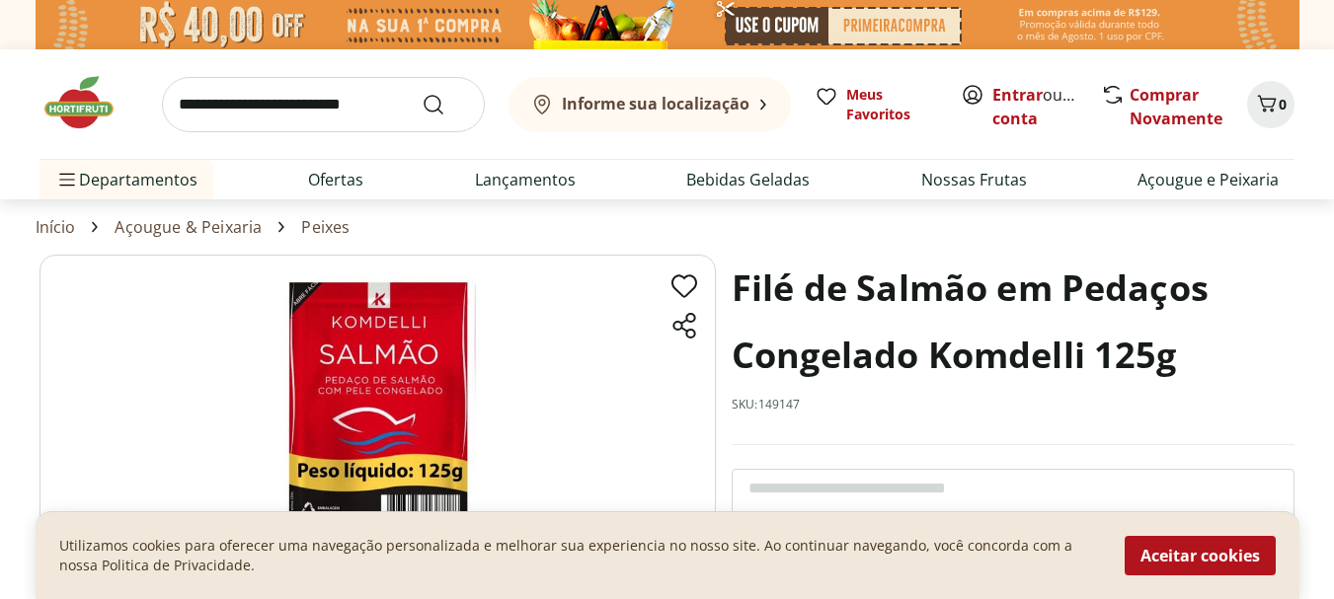
scroll to position [1111, 0]
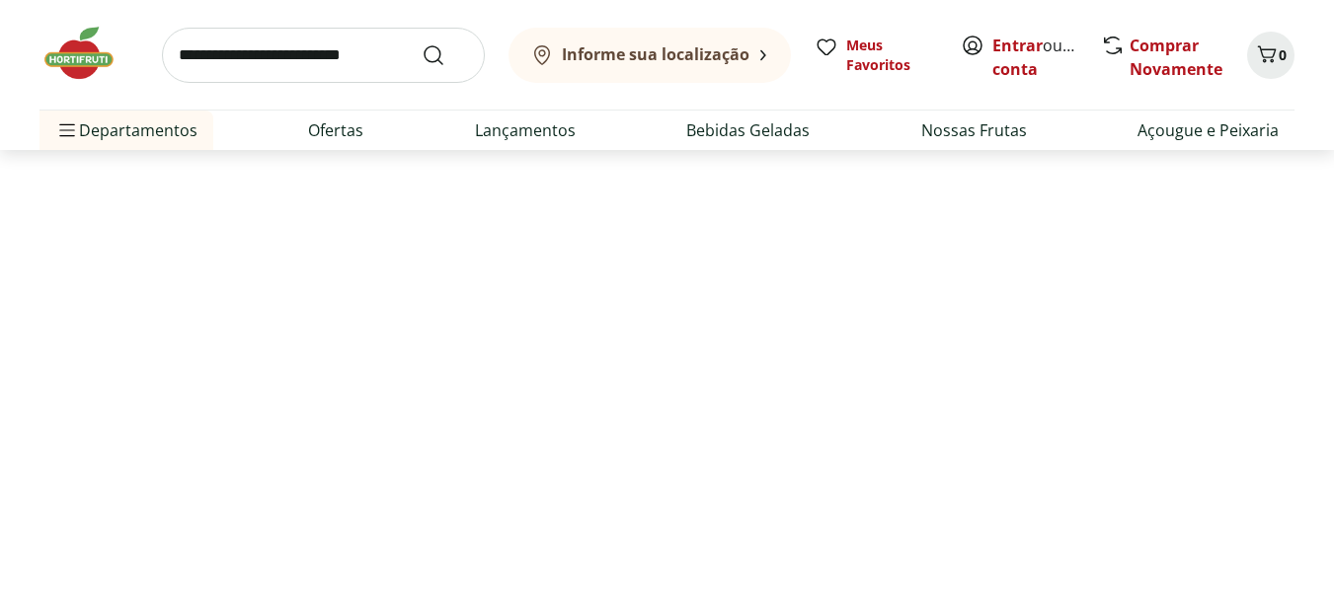
select select "**********"
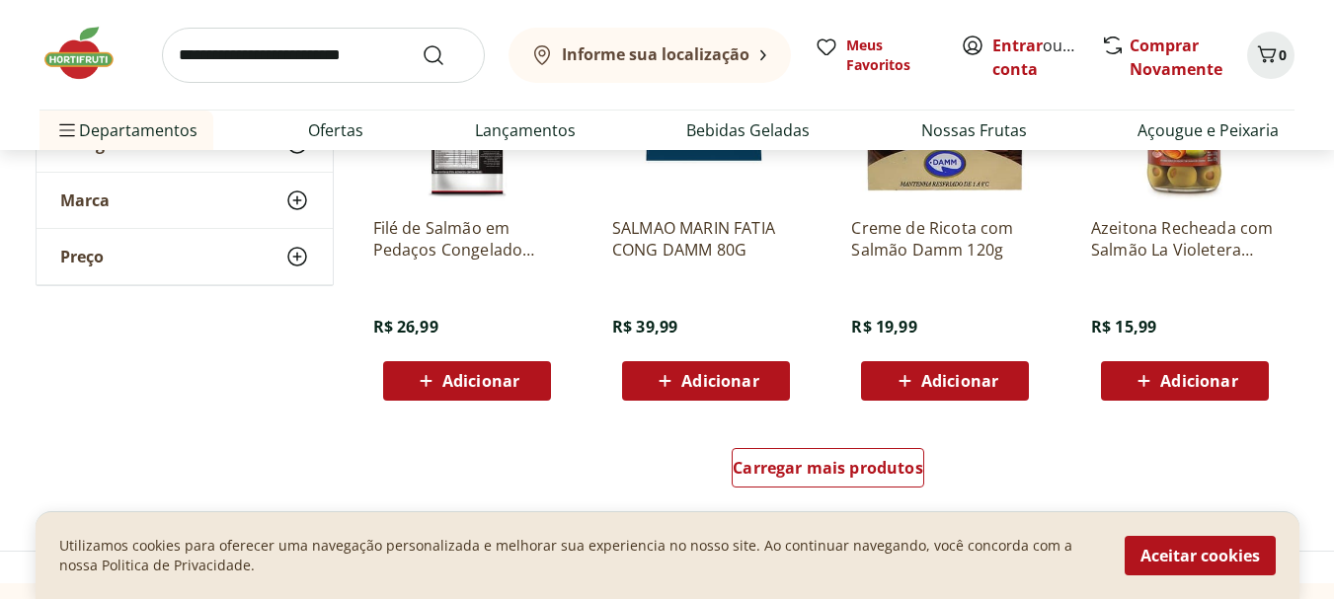
scroll to position [2098, 0]
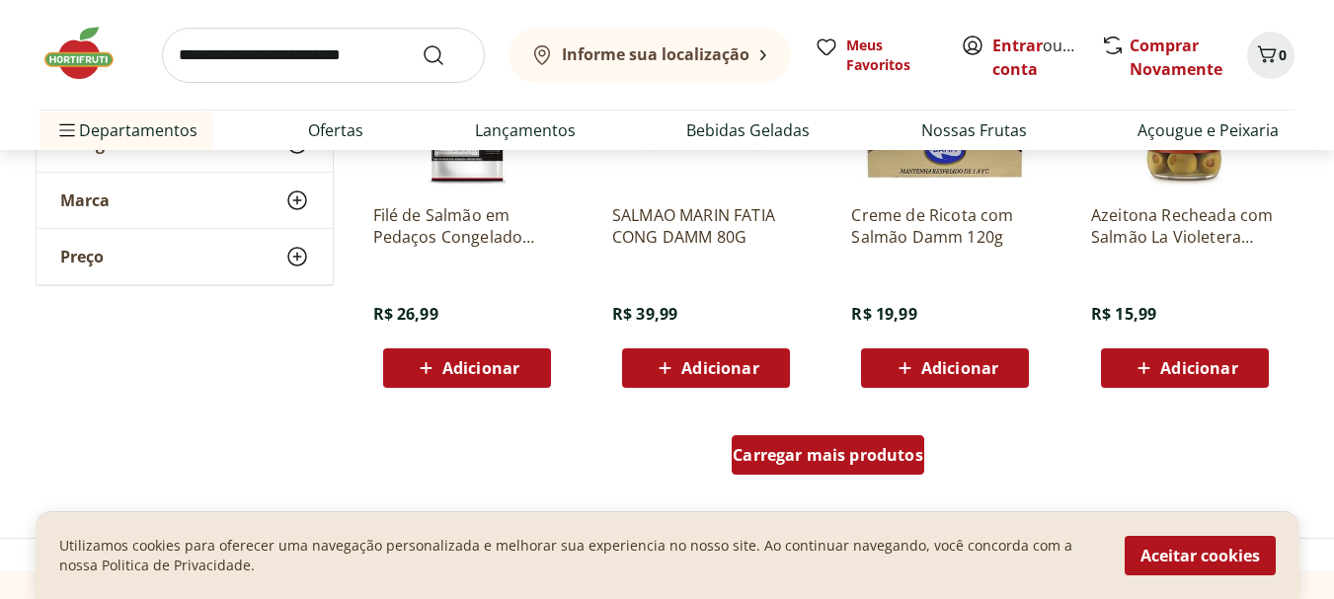
click at [839, 452] on span "Carregar mais produtos" at bounding box center [828, 455] width 191 height 16
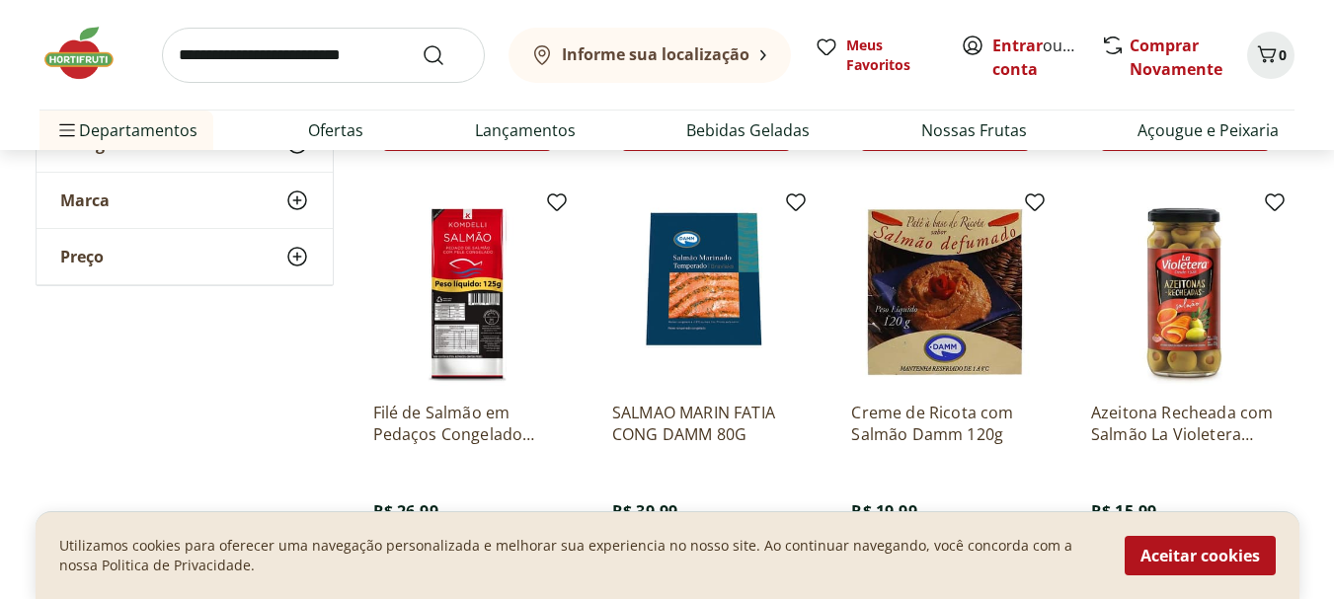
scroll to position [1876, 0]
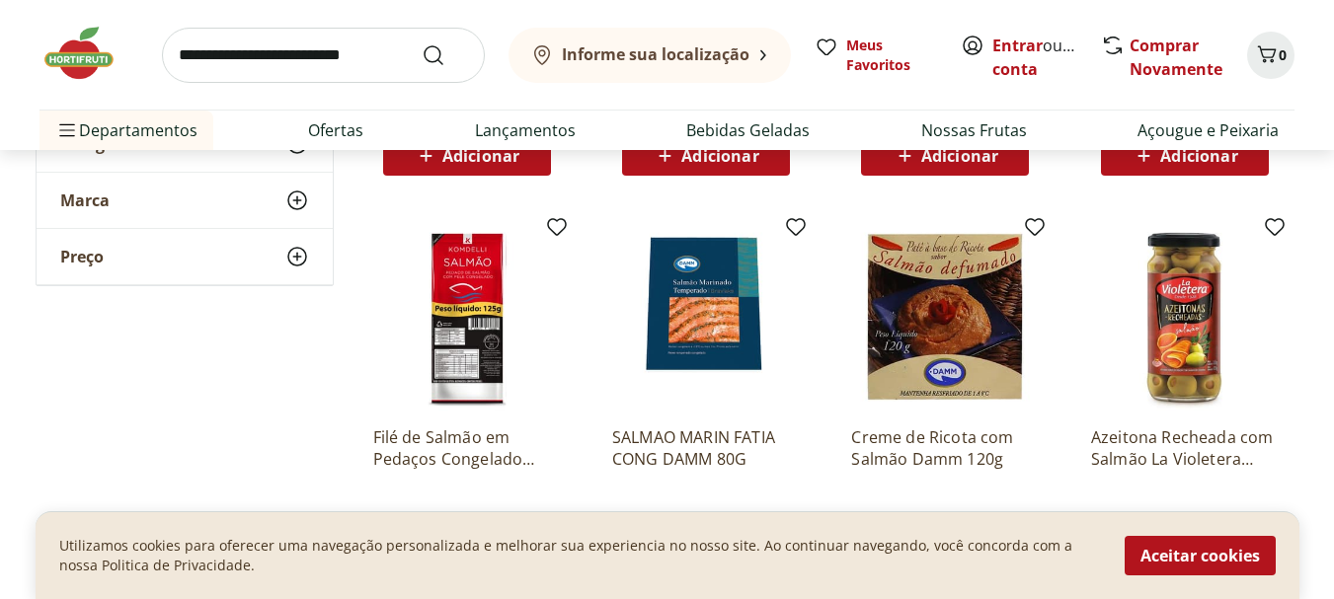
click at [481, 271] on img at bounding box center [467, 317] width 188 height 188
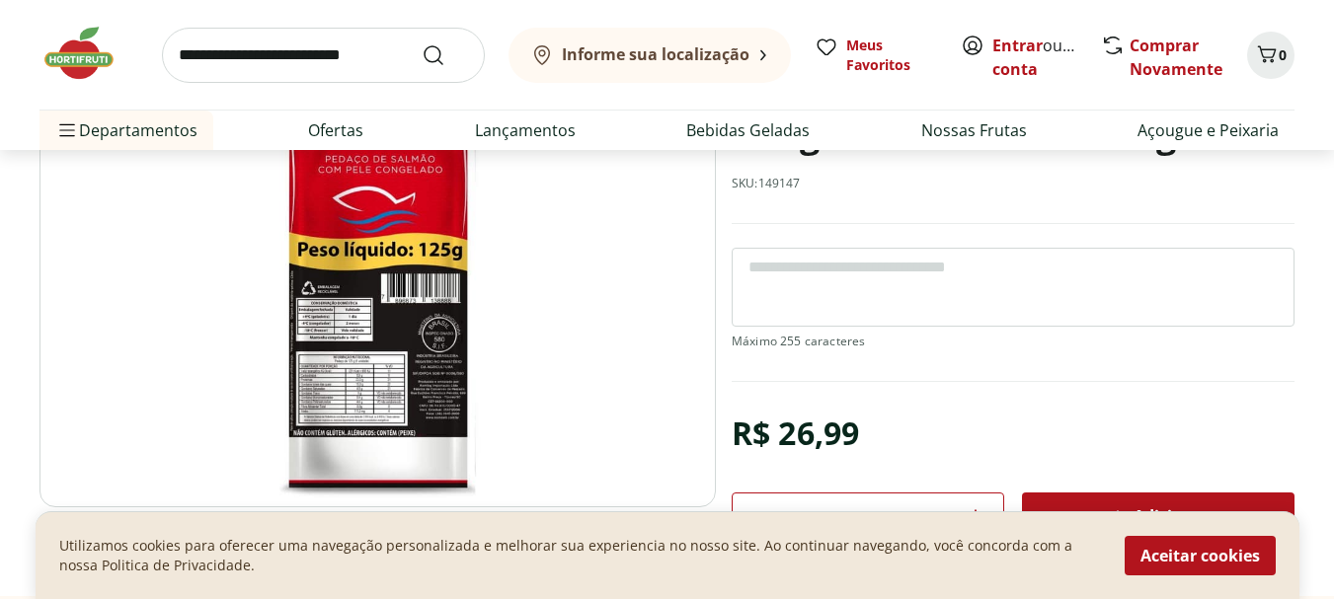
scroll to position [247, 0]
